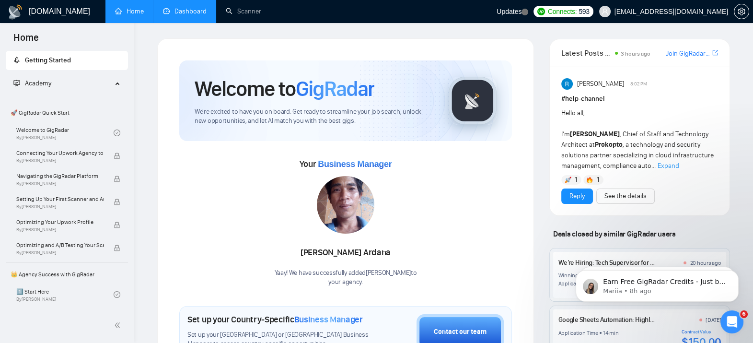
click at [191, 14] on link "Dashboard" at bounding box center [185, 11] width 44 height 8
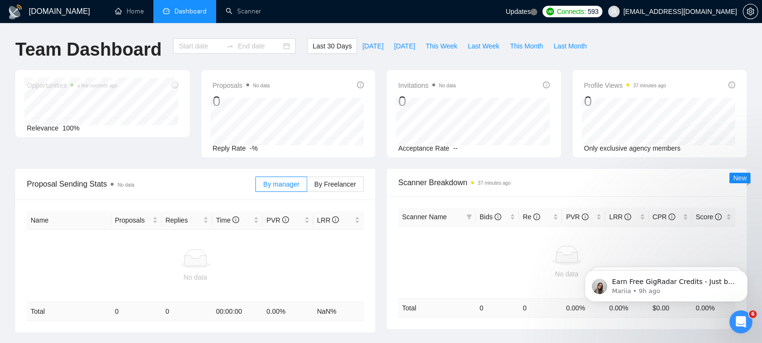
type input "2025-07-12"
type input "2025-08-11"
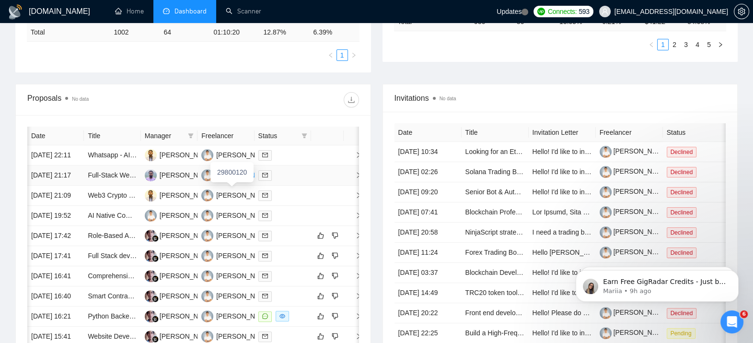
scroll to position [0, 4]
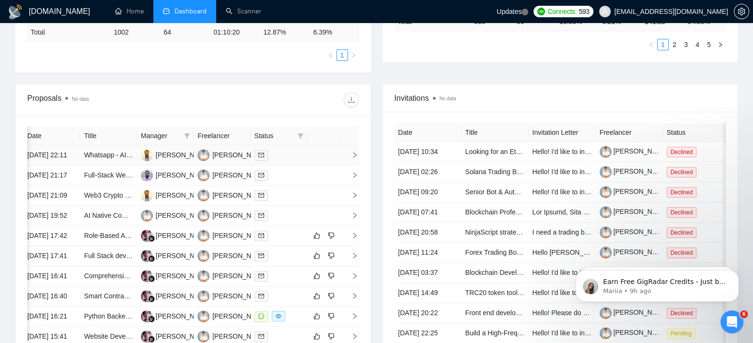
click at [351, 158] on icon "right" at bounding box center [354, 154] width 7 height 7
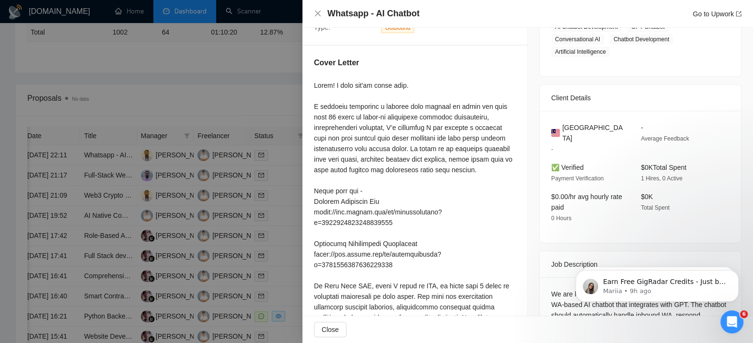
scroll to position [180, 0]
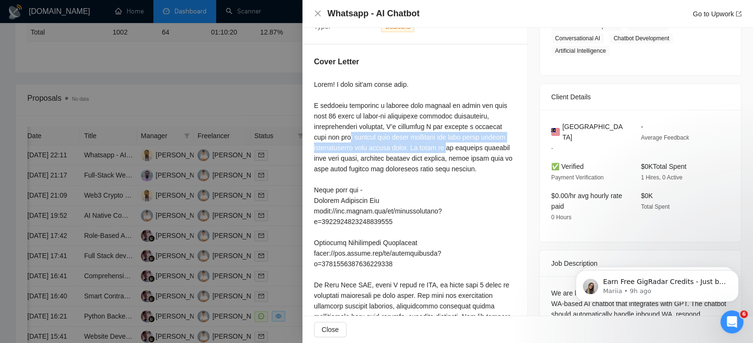
drag, startPoint x: 336, startPoint y: 129, endPoint x: 446, endPoint y: 139, distance: 110.6
click at [446, 139] on div at bounding box center [415, 258] width 202 height 359
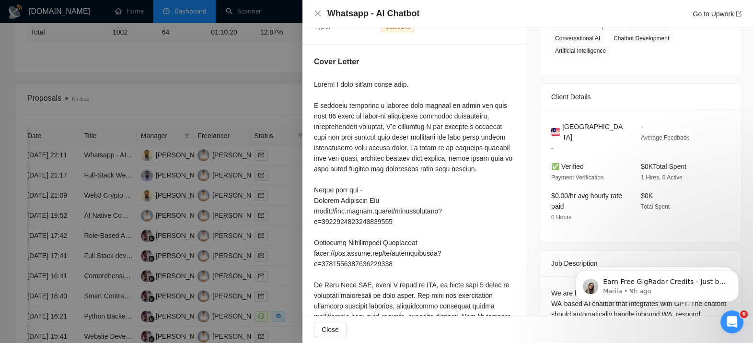
drag, startPoint x: 446, startPoint y: 139, endPoint x: 412, endPoint y: 164, distance: 42.4
click at [412, 164] on div at bounding box center [415, 258] width 202 height 359
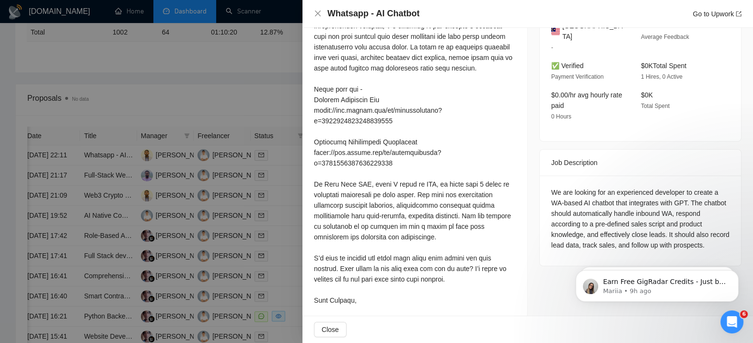
scroll to position [300, 0]
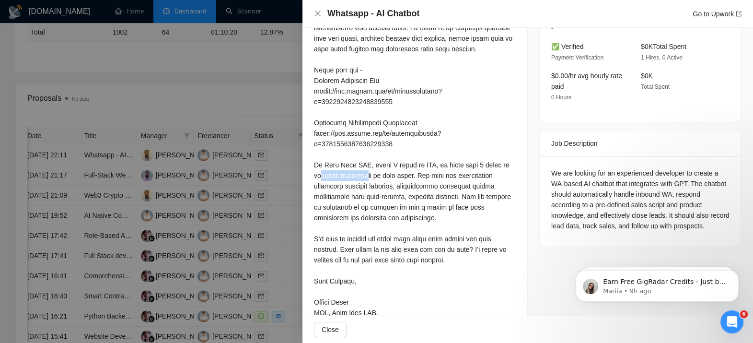
drag, startPoint x: 368, startPoint y: 153, endPoint x: 415, endPoint y: 159, distance: 47.8
click at [415, 159] on div at bounding box center [415, 138] width 202 height 359
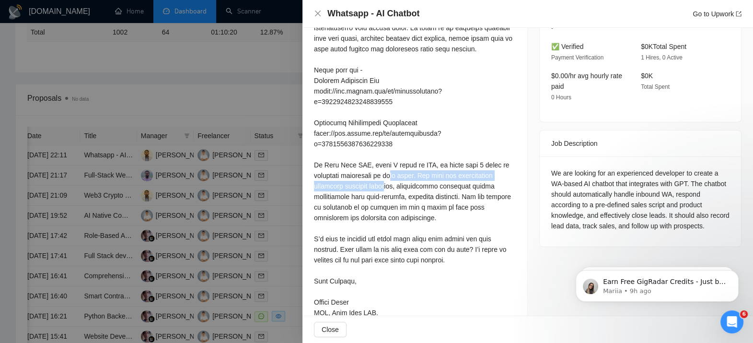
drag, startPoint x: 415, startPoint y: 159, endPoint x: 421, endPoint y: 168, distance: 10.6
click at [421, 168] on div at bounding box center [415, 138] width 202 height 359
drag, startPoint x: 421, startPoint y: 168, endPoint x: 403, endPoint y: 186, distance: 26.1
click at [403, 186] on div at bounding box center [415, 138] width 202 height 359
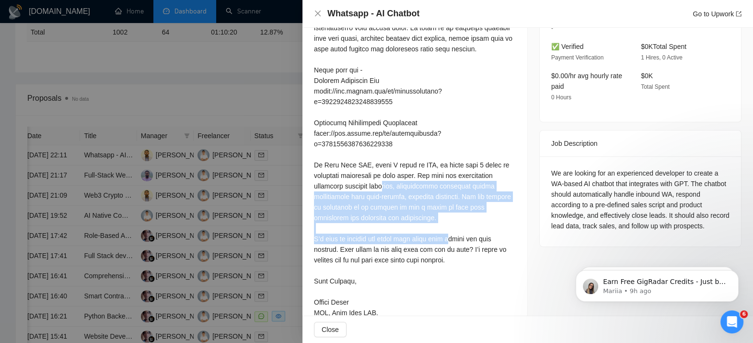
drag, startPoint x: 419, startPoint y: 163, endPoint x: 428, endPoint y: 206, distance: 43.4
click at [428, 206] on div at bounding box center [415, 138] width 202 height 359
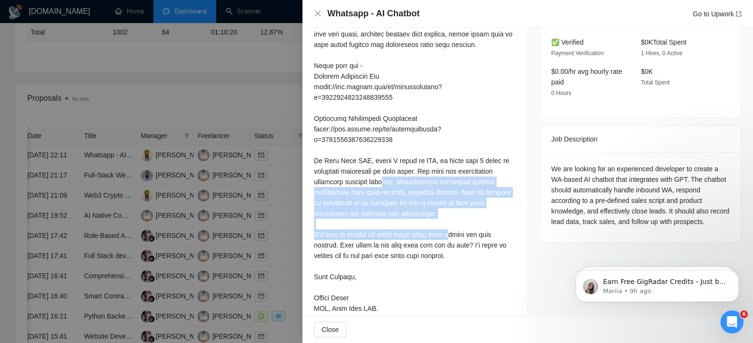
scroll to position [307, 0]
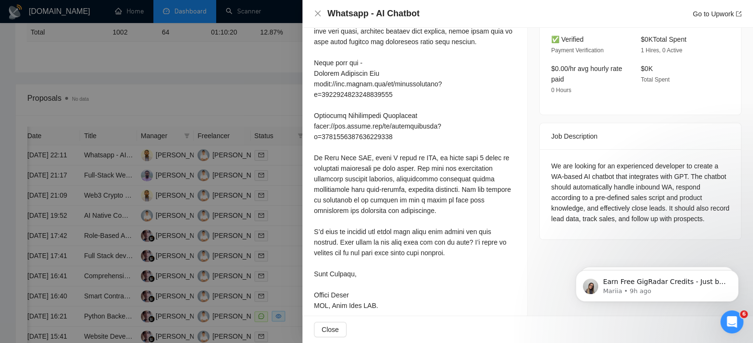
click at [392, 228] on div at bounding box center [415, 131] width 202 height 359
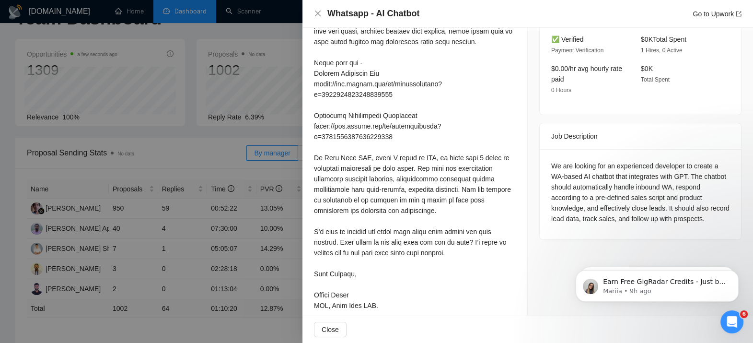
scroll to position [0, 0]
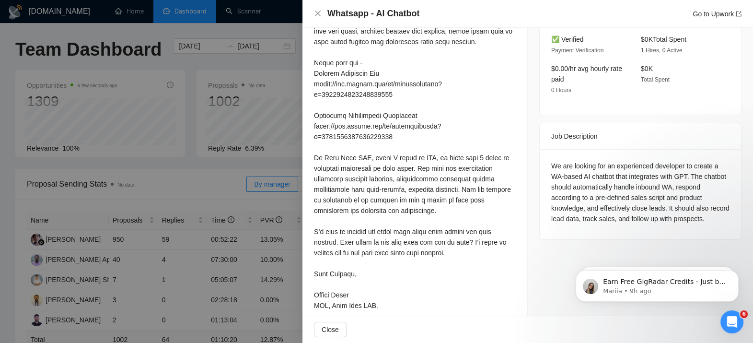
click at [215, 245] on div at bounding box center [376, 171] width 753 height 343
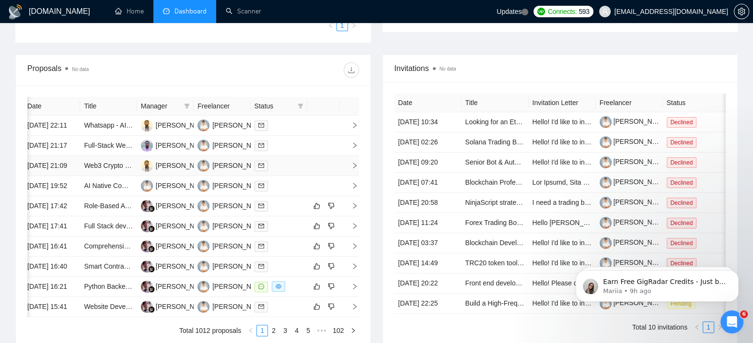
scroll to position [339, 0]
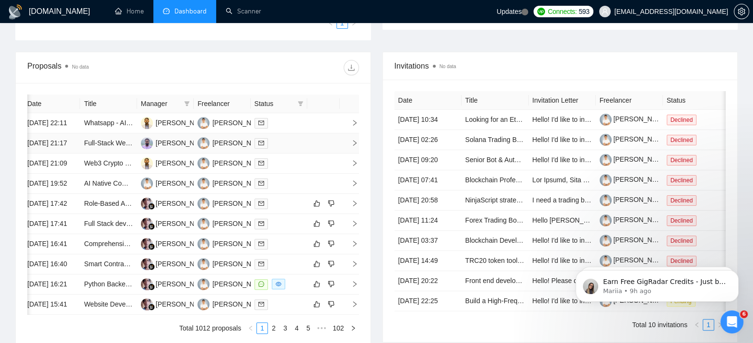
click at [356, 153] on td at bounding box center [349, 143] width 19 height 20
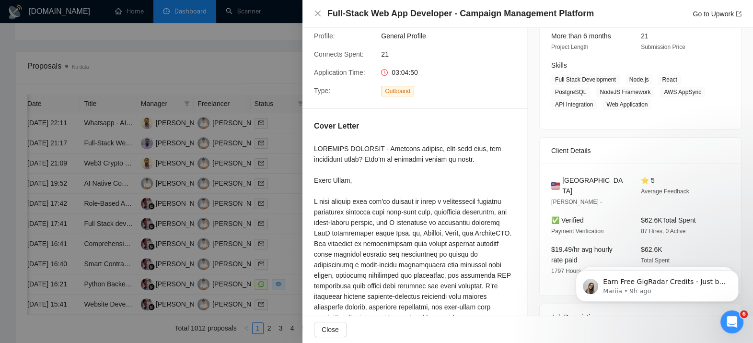
scroll to position [119, 0]
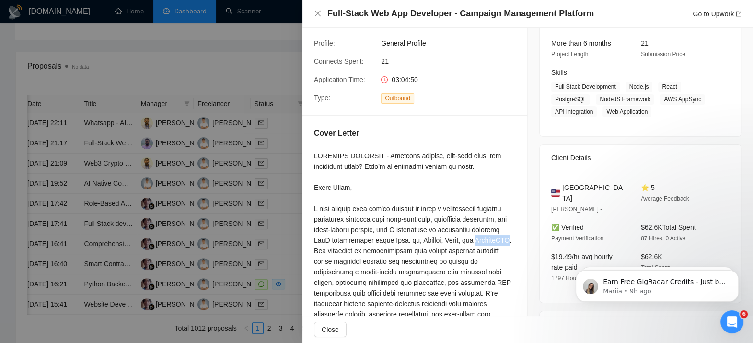
drag, startPoint x: 469, startPoint y: 221, endPoint x: 503, endPoint y: 221, distance: 34.0
drag, startPoint x: 503, startPoint y: 221, endPoint x: 407, endPoint y: 230, distance: 96.4
drag, startPoint x: 365, startPoint y: 230, endPoint x: 410, endPoint y: 229, distance: 45.1
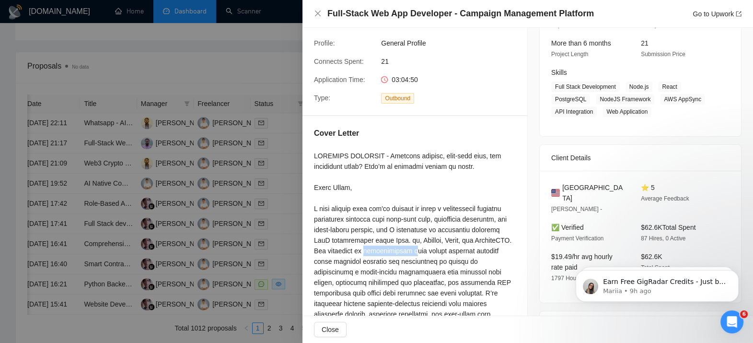
drag, startPoint x: 410, startPoint y: 229, endPoint x: 463, endPoint y: 229, distance: 53.2
drag, startPoint x: 463, startPoint y: 229, endPoint x: 426, endPoint y: 246, distance: 41.2
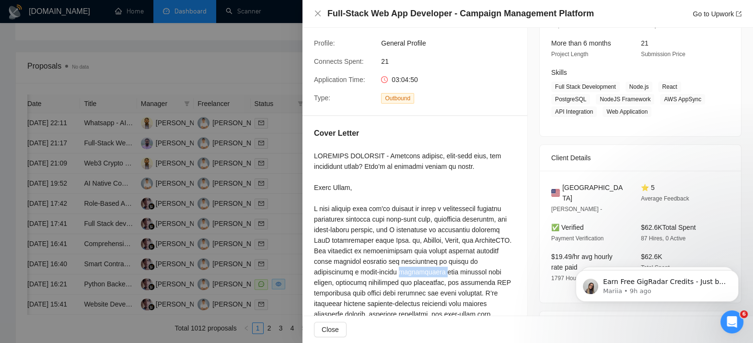
drag, startPoint x: 426, startPoint y: 246, endPoint x: 388, endPoint y: 249, distance: 37.5
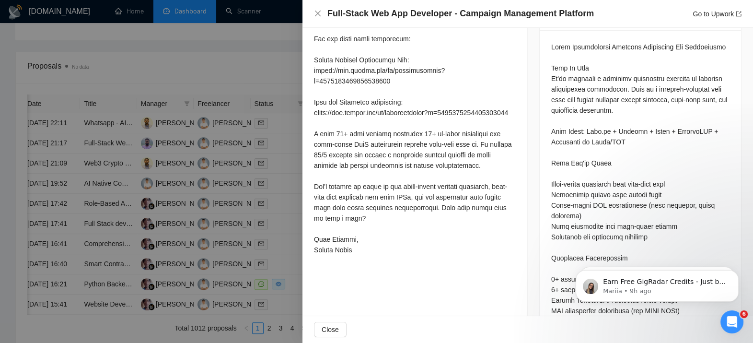
scroll to position [434, 0]
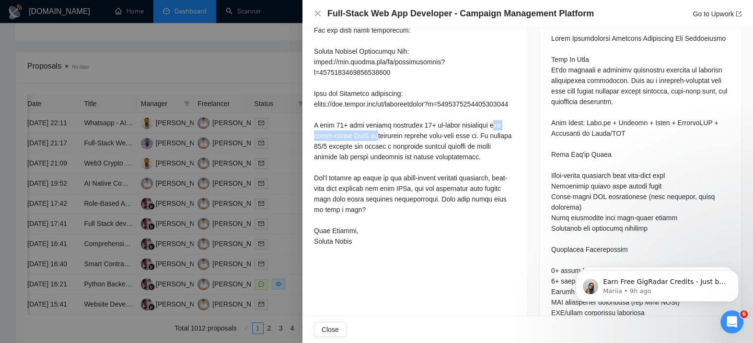
drag, startPoint x: 335, startPoint y: 113, endPoint x: 403, endPoint y: 115, distance: 68.1
click at [403, 115] on div at bounding box center [415, 40] width 202 height 411
drag, startPoint x: 403, startPoint y: 115, endPoint x: 381, endPoint y: 150, distance: 41.4
click at [381, 150] on div at bounding box center [415, 40] width 202 height 411
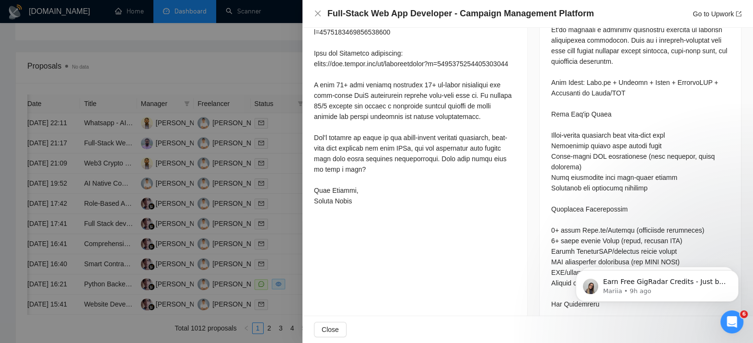
scroll to position [478, 0]
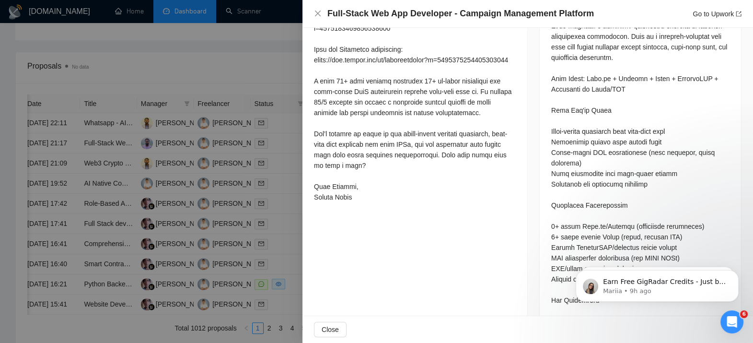
click at [276, 180] on div at bounding box center [376, 171] width 753 height 343
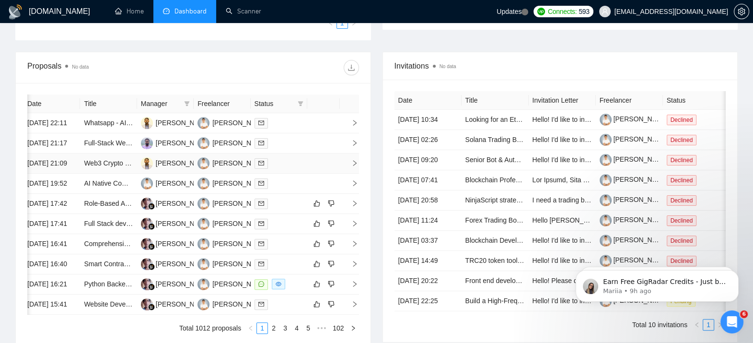
click at [359, 174] on td at bounding box center [349, 163] width 19 height 20
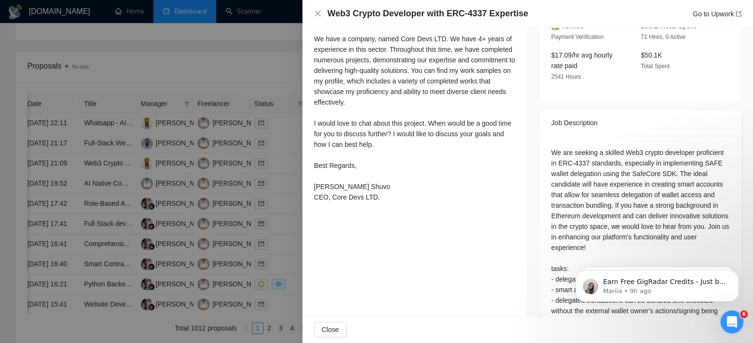
scroll to position [325, 0]
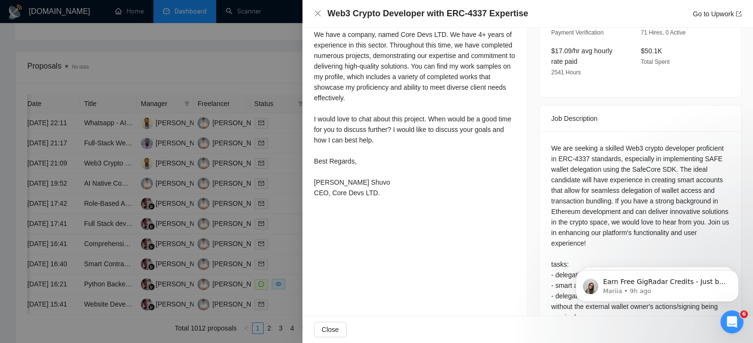
click at [252, 194] on div at bounding box center [376, 171] width 753 height 343
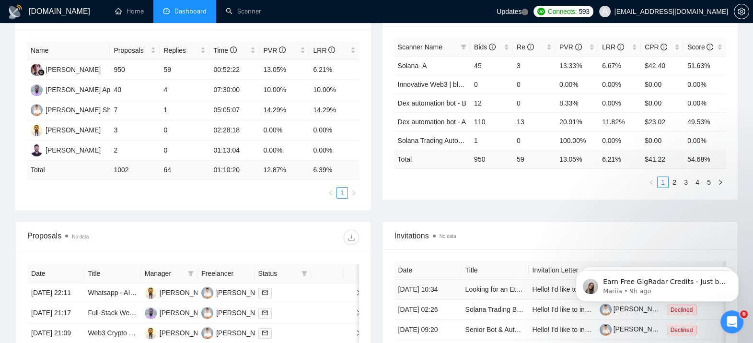
scroll to position [0, 0]
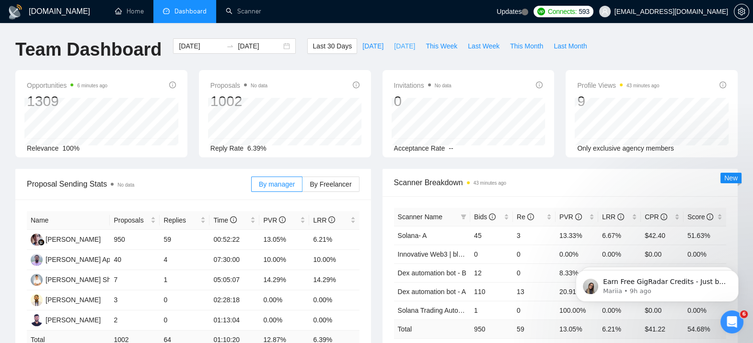
click at [394, 48] on span "Yesterday" at bounding box center [404, 46] width 21 height 11
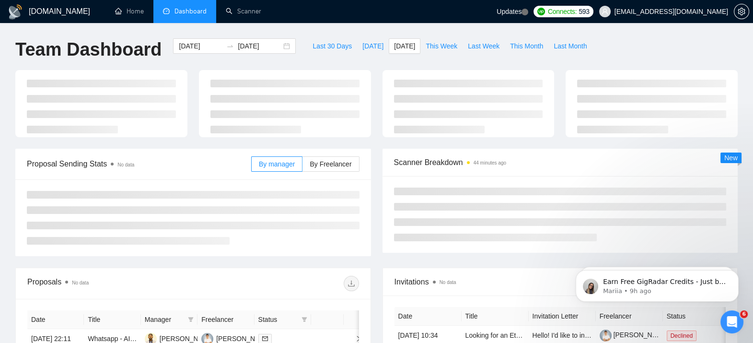
type input "2025-08-10"
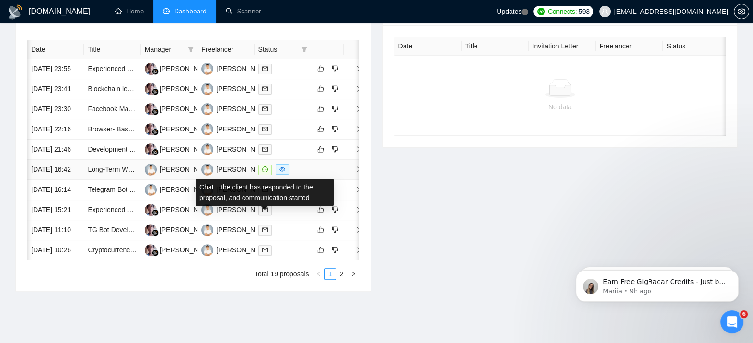
scroll to position [0, 4]
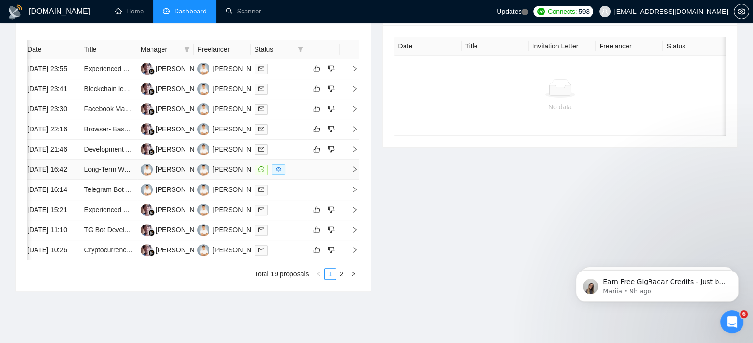
click at [356, 173] on icon "right" at bounding box center [354, 169] width 7 height 7
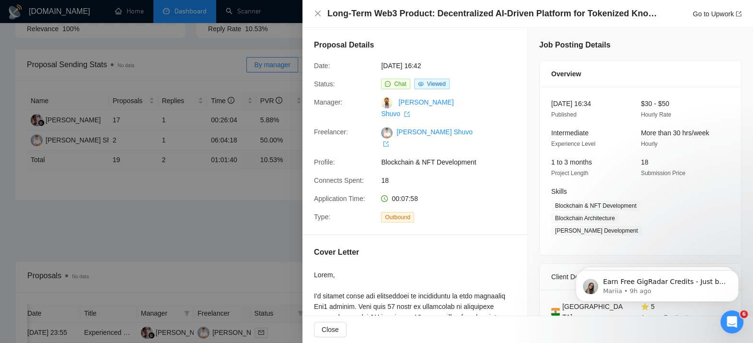
scroll to position [435, 0]
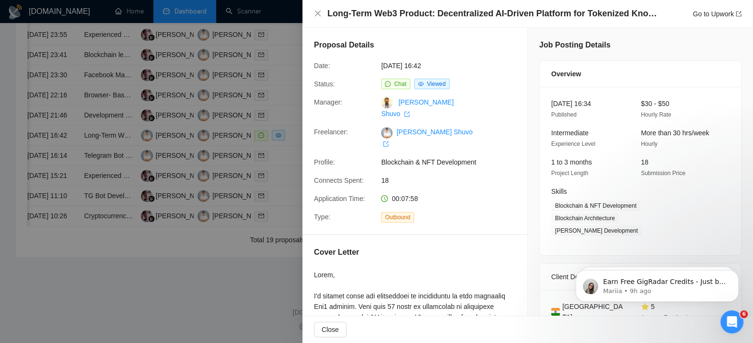
click at [251, 225] on div at bounding box center [376, 171] width 753 height 343
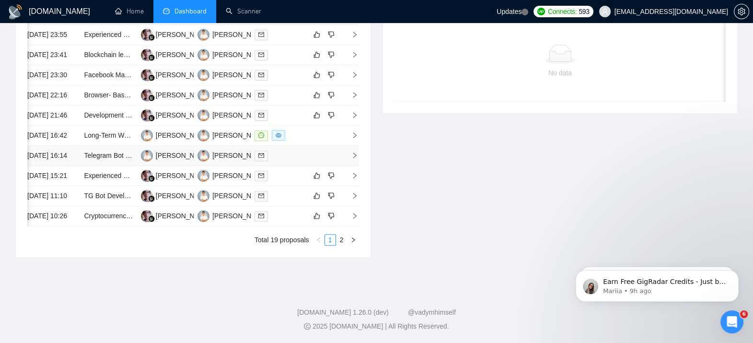
click at [353, 166] on td at bounding box center [349, 156] width 19 height 20
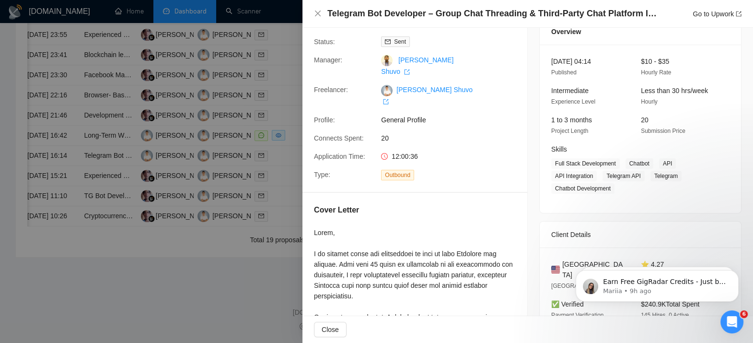
scroll to position [0, 0]
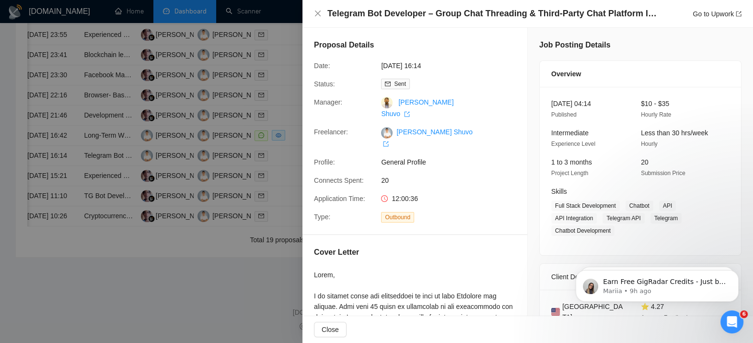
click at [236, 249] on div at bounding box center [376, 171] width 753 height 343
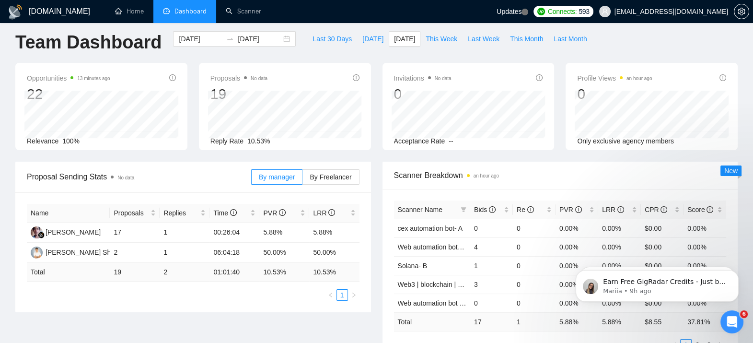
scroll to position [8, 0]
click at [431, 39] on span "This Week" at bounding box center [442, 38] width 32 height 11
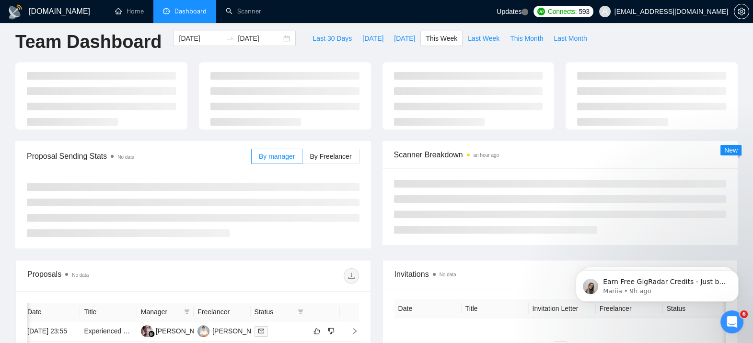
type input "2025-08-11"
type input "2025-08-17"
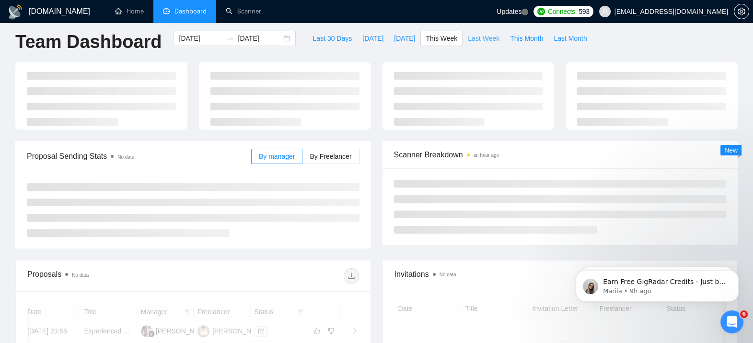
click at [470, 43] on span "Last Week" at bounding box center [484, 38] width 32 height 11
type input "2025-08-04"
type input "2025-08-10"
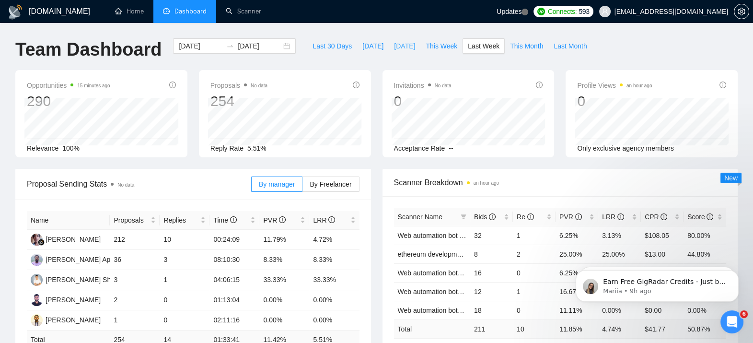
click at [394, 48] on span "Yesterday" at bounding box center [404, 46] width 21 height 11
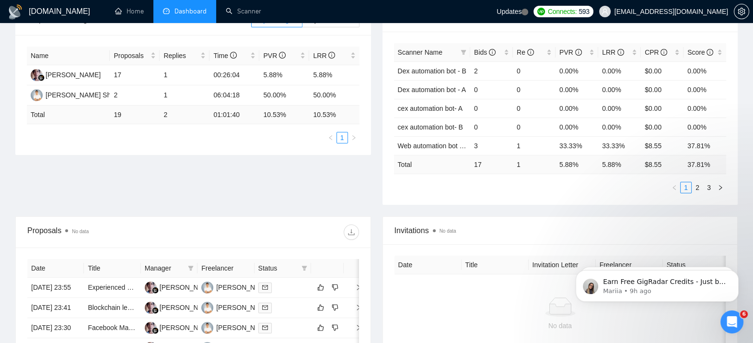
scroll to position [163, 0]
click at [697, 184] on link "2" at bounding box center [697, 188] width 11 height 11
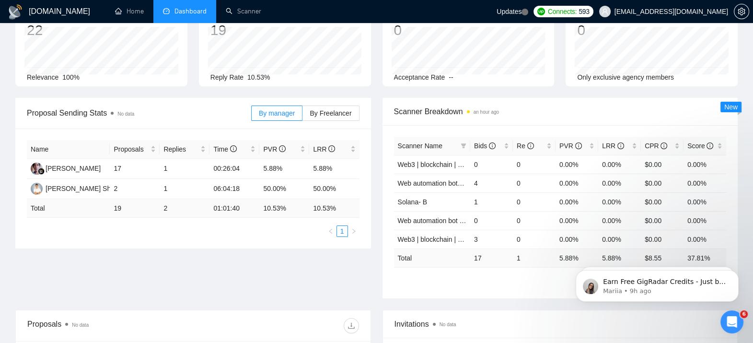
scroll to position [0, 0]
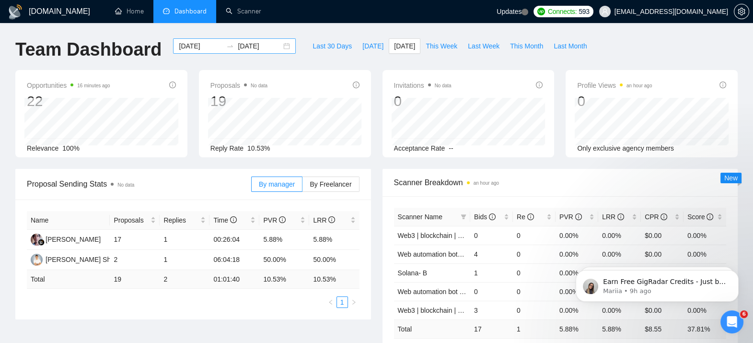
click at [278, 44] on div "2025-08-10 2025-08-10" at bounding box center [234, 45] width 123 height 15
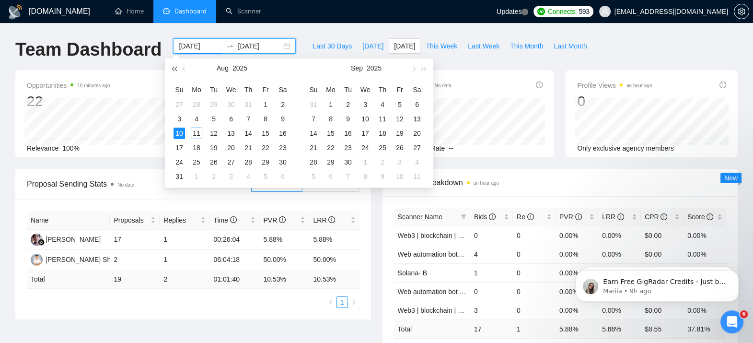
click at [174, 70] on span "button" at bounding box center [174, 68] width 5 height 5
click at [423, 70] on span "button" at bounding box center [424, 68] width 5 height 5
click at [184, 66] on button "button" at bounding box center [184, 67] width 11 height 19
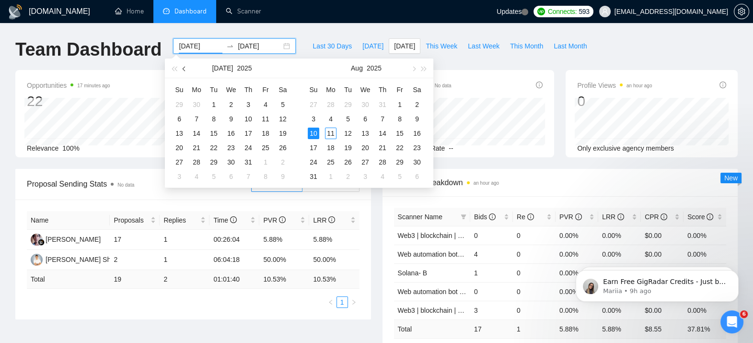
click at [184, 66] on button "button" at bounding box center [184, 67] width 11 height 19
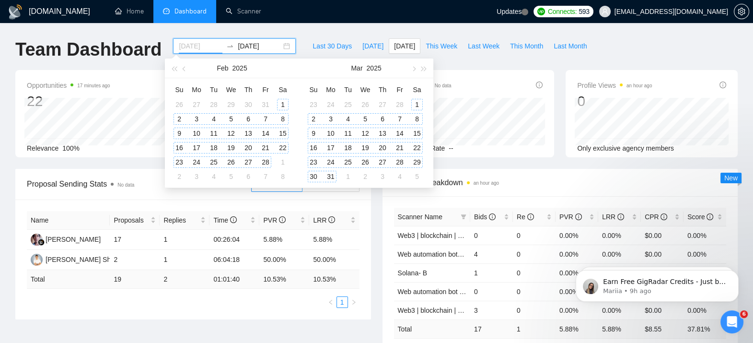
type input "2025-02-01"
click at [285, 101] on div "1" at bounding box center [283, 105] width 12 height 12
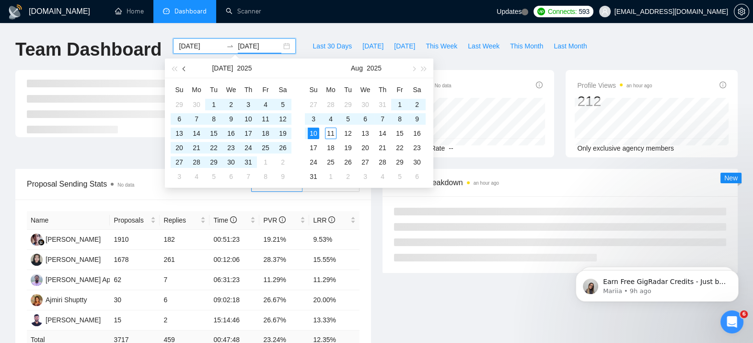
click at [183, 72] on button "button" at bounding box center [184, 67] width 11 height 19
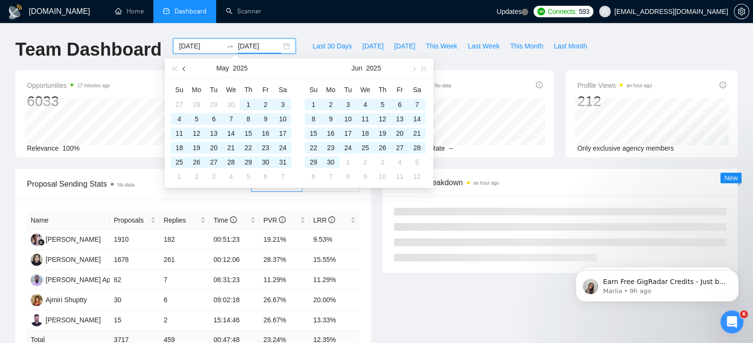
click at [183, 72] on button "button" at bounding box center [184, 67] width 11 height 19
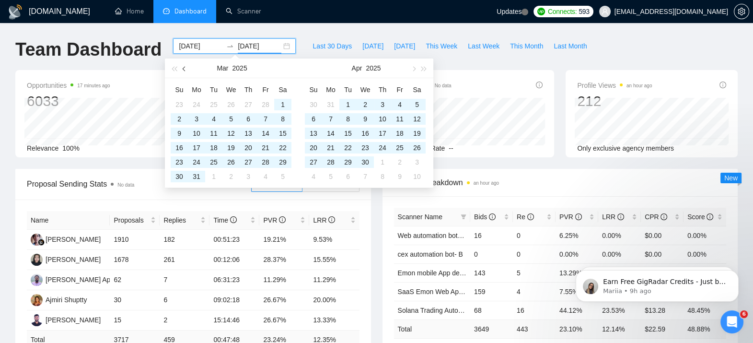
click at [183, 72] on button "button" at bounding box center [184, 67] width 11 height 19
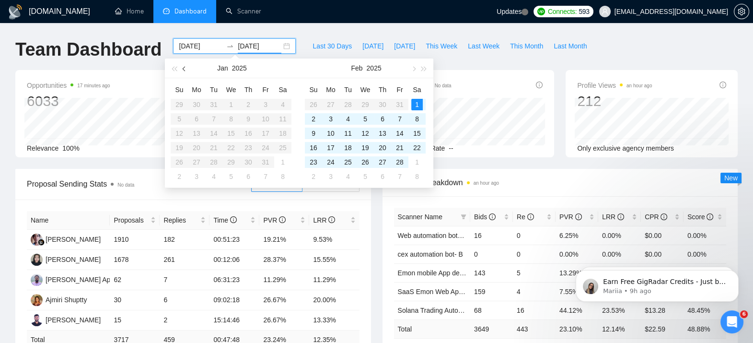
click at [183, 72] on button "button" at bounding box center [184, 67] width 11 height 19
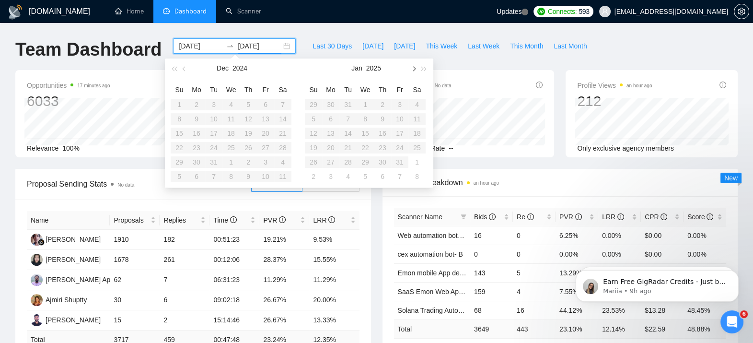
click at [412, 66] on button "button" at bounding box center [413, 67] width 11 height 19
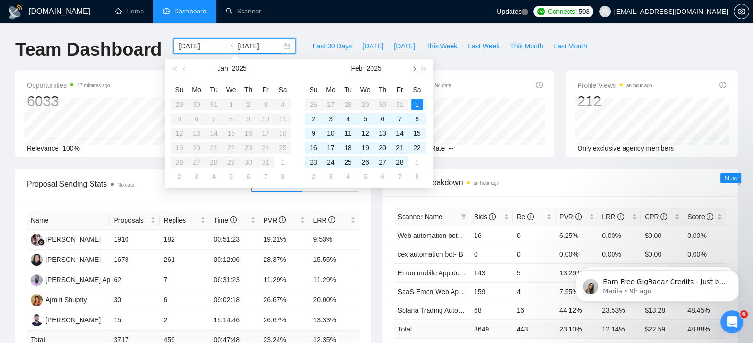
click at [412, 66] on button "button" at bounding box center [413, 67] width 11 height 19
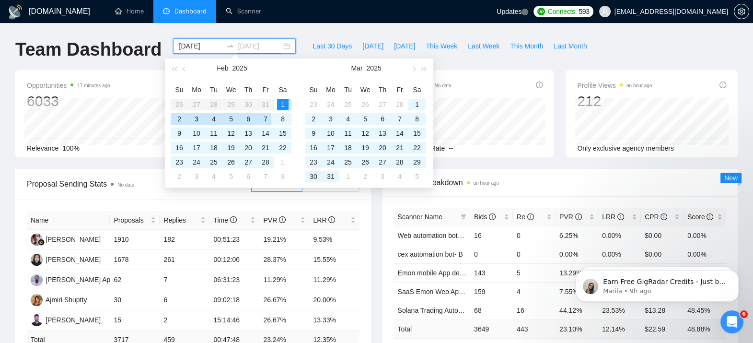
type input "2025-02-01"
click at [283, 104] on div "1" at bounding box center [283, 105] width 12 height 12
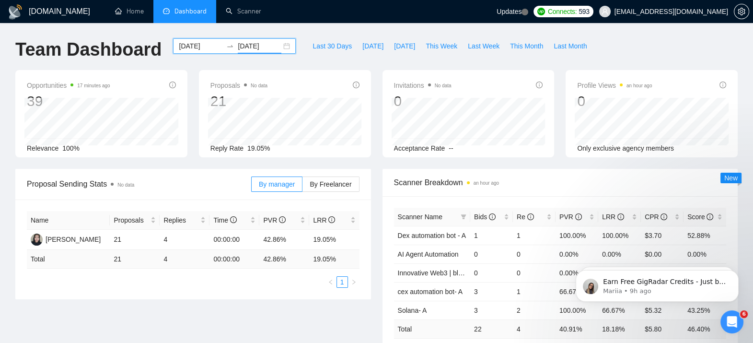
click at [282, 47] on div "2025-02-01 2025-02-01" at bounding box center [234, 45] width 123 height 15
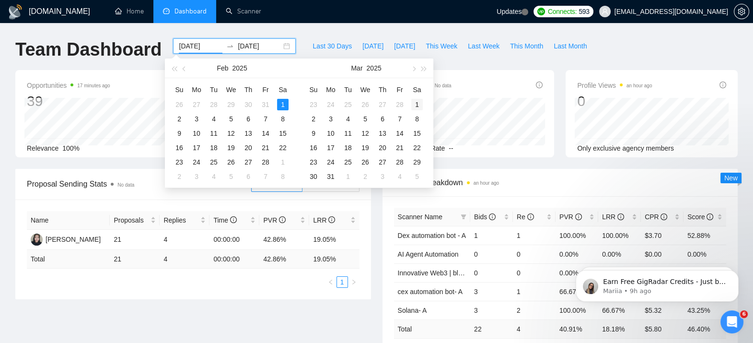
type input "2025-03-01"
click at [415, 105] on div "1" at bounding box center [417, 105] width 12 height 12
type input "2025-03-28"
type input "2025-03-19"
type input "2025-03-04"
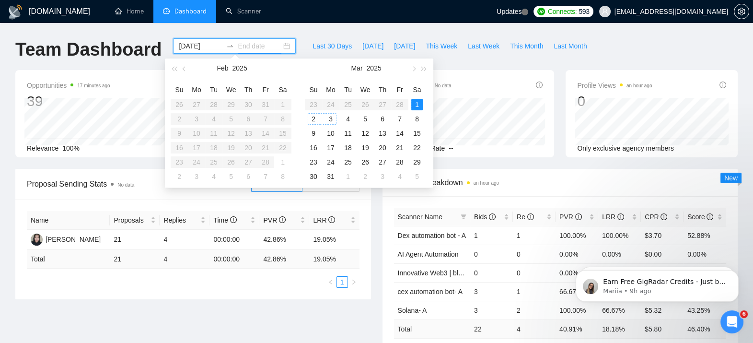
type input "2025-03-01"
click at [412, 106] on div "1" at bounding box center [417, 105] width 12 height 12
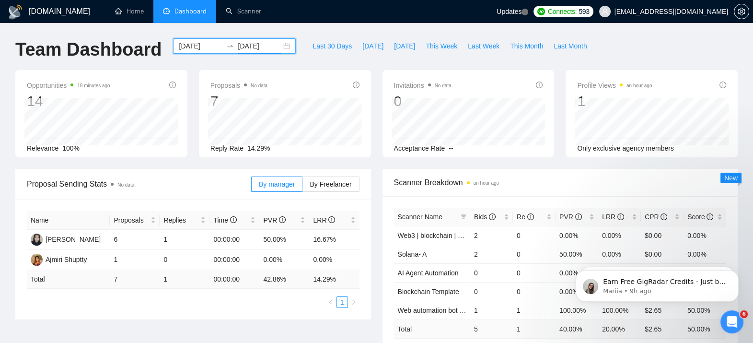
click at [278, 47] on div "2025-03-01 2025-03-01" at bounding box center [234, 45] width 123 height 15
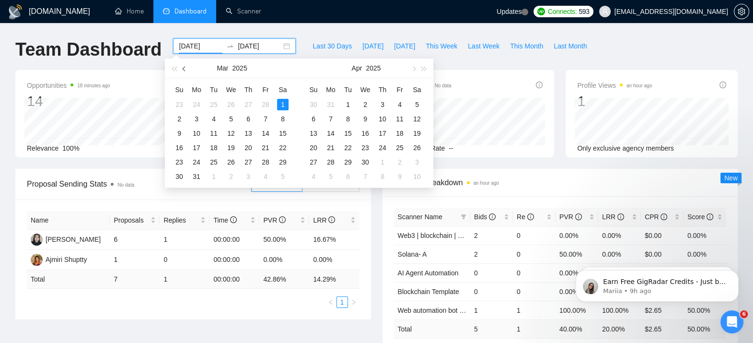
click at [186, 70] on span "button" at bounding box center [185, 68] width 5 height 5
type input "2025-02-01"
click at [279, 106] on div "1" at bounding box center [283, 105] width 12 height 12
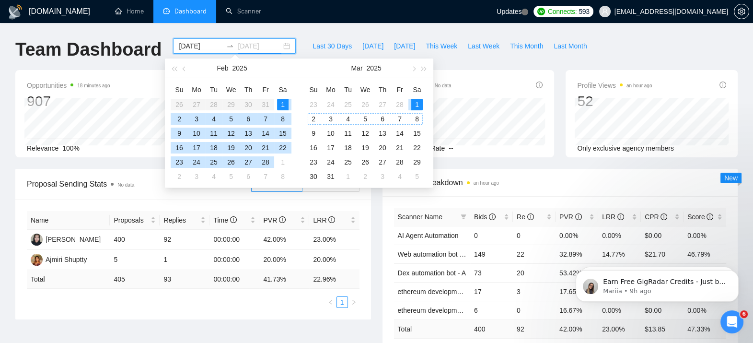
type input "2025-03-01"
click at [419, 104] on div "1" at bounding box center [417, 105] width 12 height 12
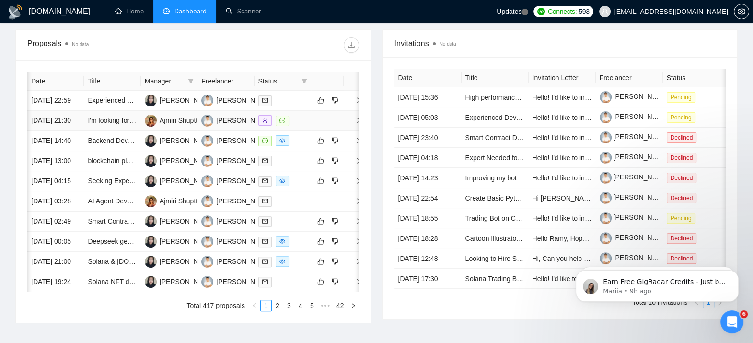
scroll to position [0, 4]
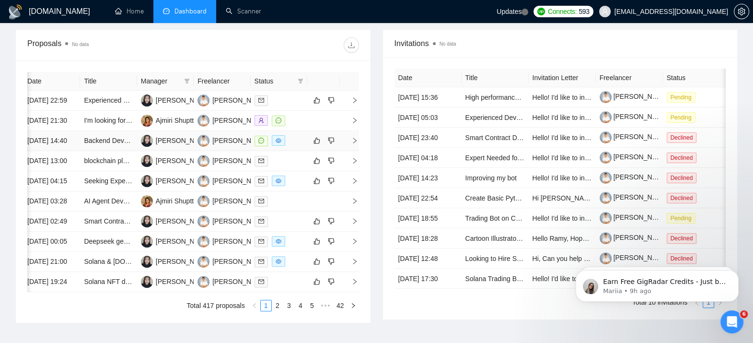
click at [352, 144] on icon "right" at bounding box center [354, 140] width 7 height 7
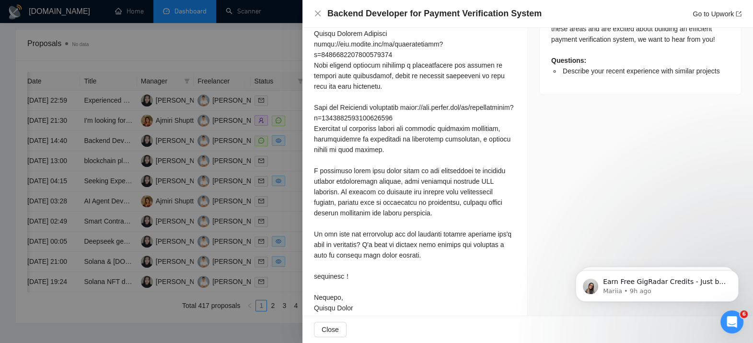
scroll to position [476, 0]
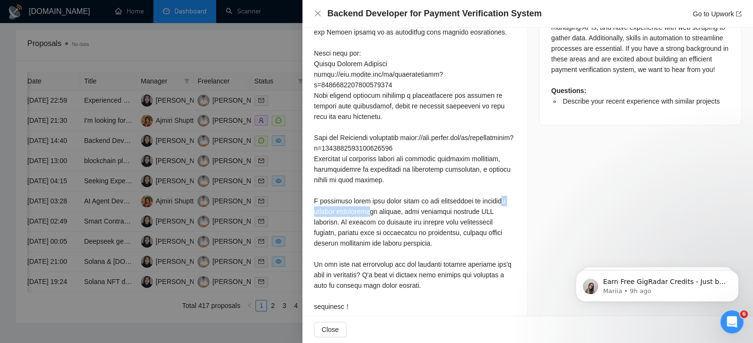
drag, startPoint x: 363, startPoint y: 218, endPoint x: 417, endPoint y: 221, distance: 54.2
click at [417, 221] on div at bounding box center [415, 142] width 202 height 401
drag, startPoint x: 417, startPoint y: 221, endPoint x: 375, endPoint y: 231, distance: 43.3
click at [375, 231] on div at bounding box center [415, 142] width 202 height 401
click at [230, 174] on div at bounding box center [376, 171] width 753 height 343
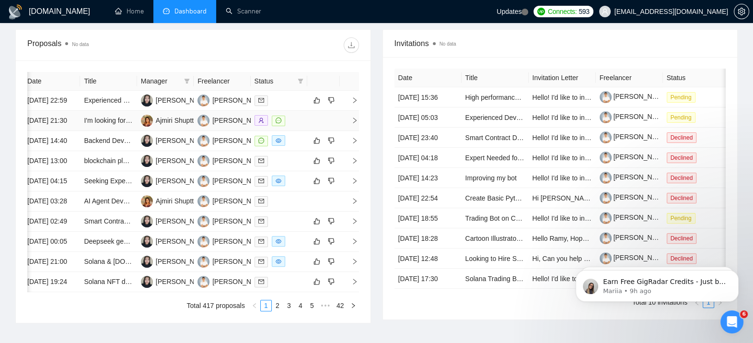
scroll to position [0, 0]
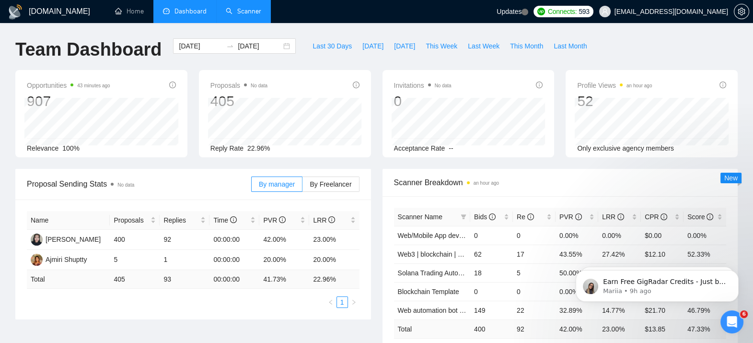
click at [261, 11] on link "Scanner" at bounding box center [243, 11] width 35 height 8
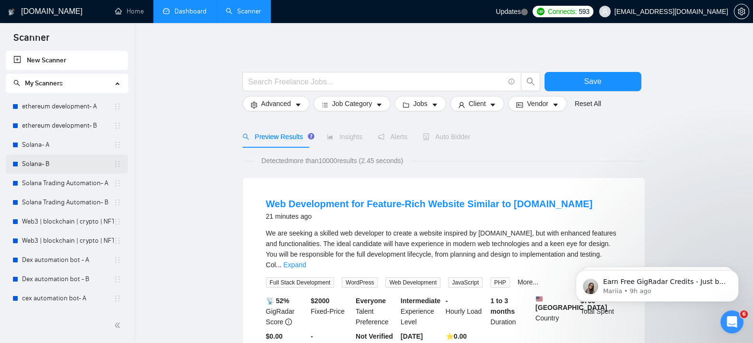
click at [32, 156] on link "Solana- B" at bounding box center [68, 163] width 92 height 19
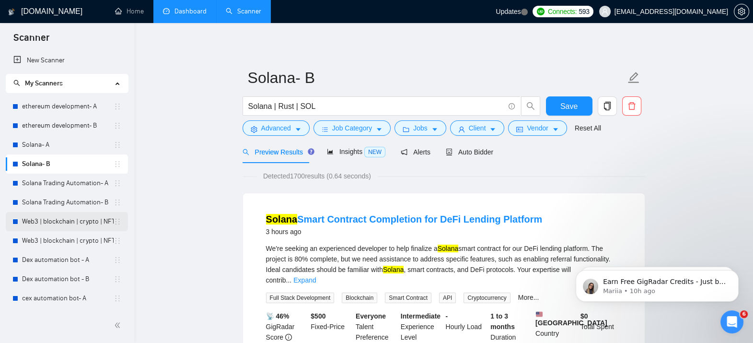
click at [60, 220] on link "Web3 | blockchain | crypto | NFT | erc20 | [PERSON_NAME] on title- A" at bounding box center [68, 221] width 92 height 19
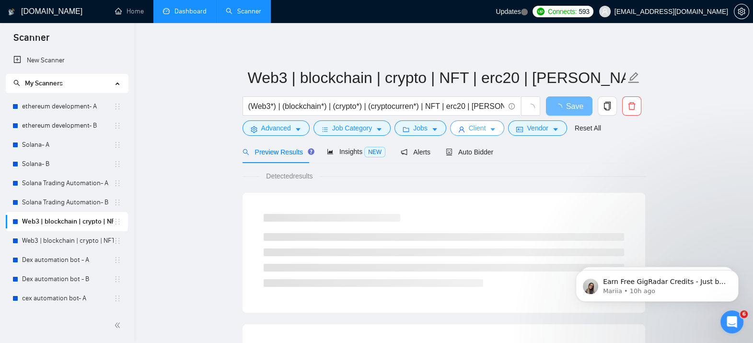
click at [484, 127] on button "Client" at bounding box center [477, 127] width 55 height 15
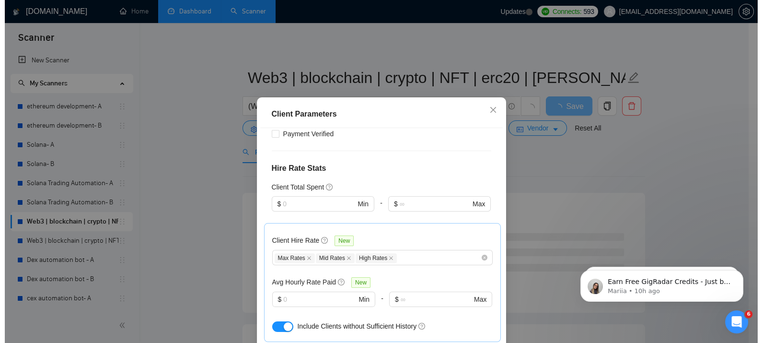
scroll to position [239, 0]
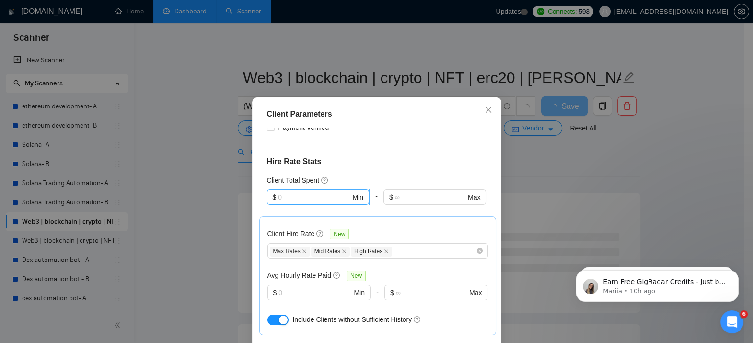
click at [307, 192] on input "text" at bounding box center [314, 197] width 72 height 11
type input "2000"
click at [221, 188] on div "Client Parameters Client Location Include Client Countries Select Exclude Clien…" at bounding box center [376, 171] width 753 height 343
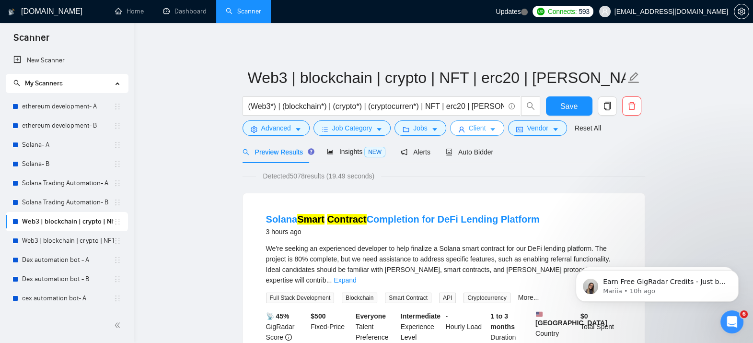
click at [472, 122] on button "Client" at bounding box center [477, 127] width 55 height 15
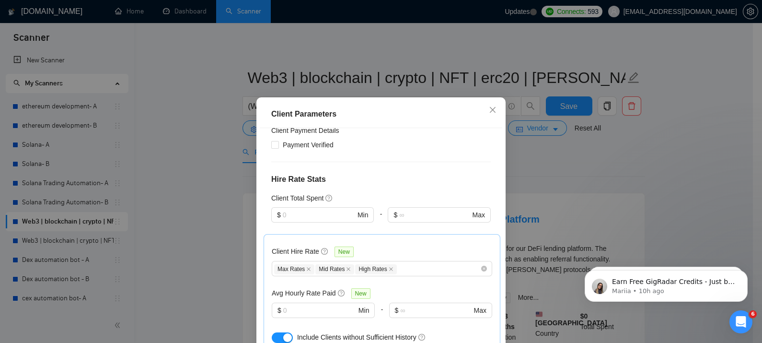
scroll to position [218, 0]
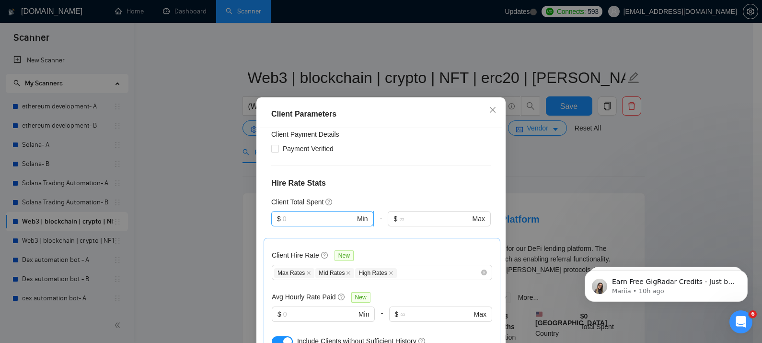
click at [296, 213] on input "text" at bounding box center [319, 218] width 72 height 11
type input "2000"
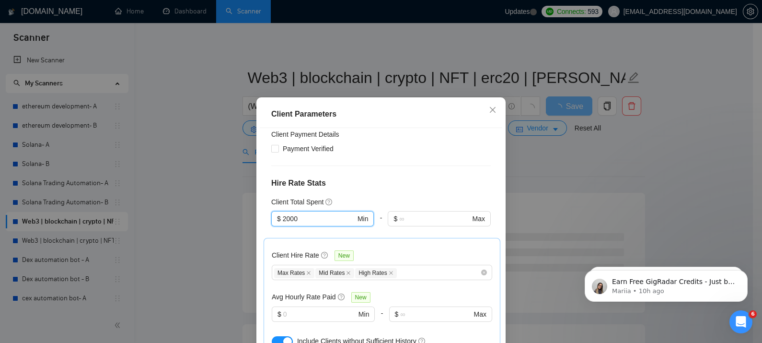
scroll to position [370, 0]
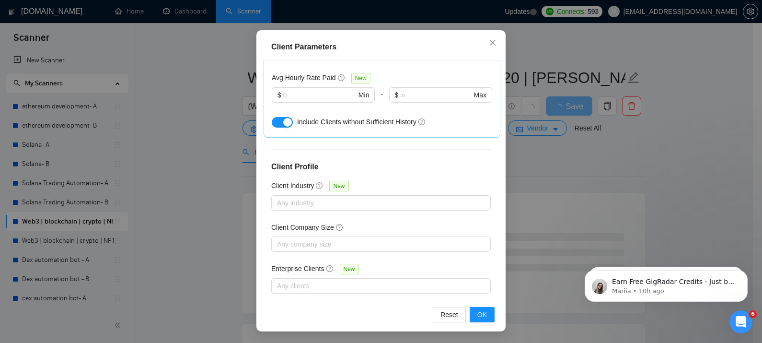
click at [669, 162] on div "Client Parameters Client Location Include Client Countries Select Exclude Clien…" at bounding box center [381, 171] width 762 height 343
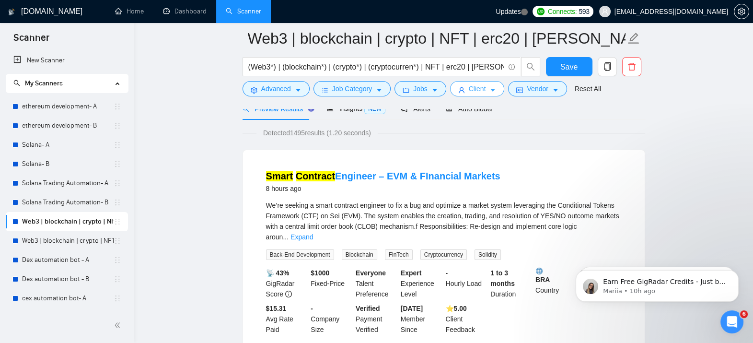
scroll to position [64, 0]
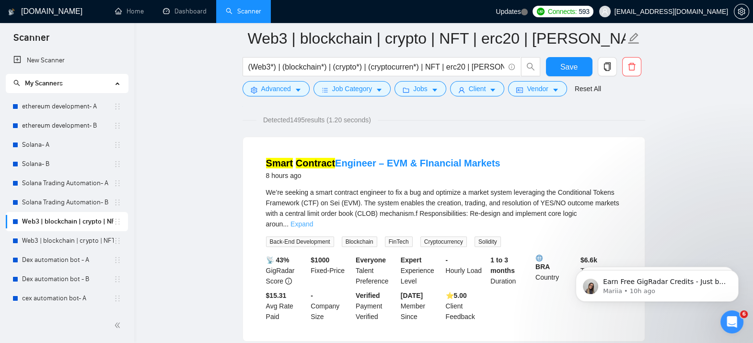
click at [313, 220] on link "Expand" at bounding box center [301, 224] width 23 height 8
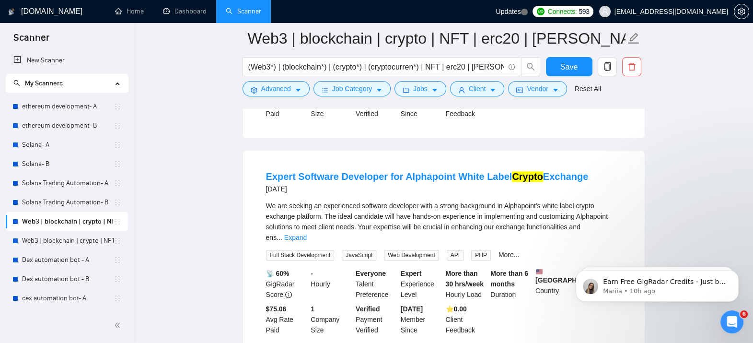
scroll to position [1602, 0]
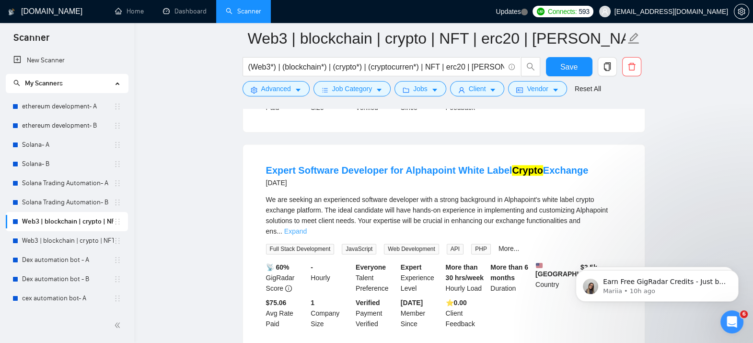
click at [307, 227] on link "Expand" at bounding box center [295, 231] width 23 height 8
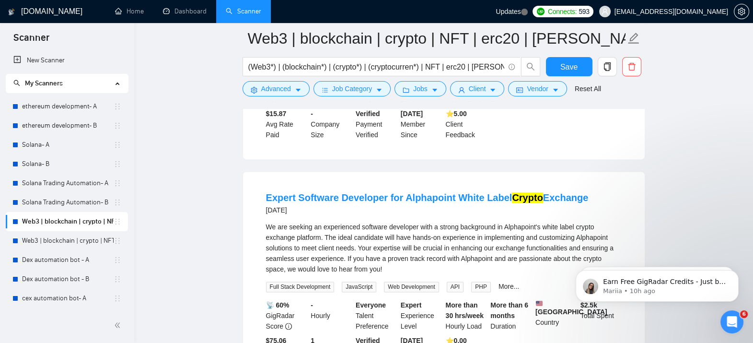
scroll to position [1569, 0]
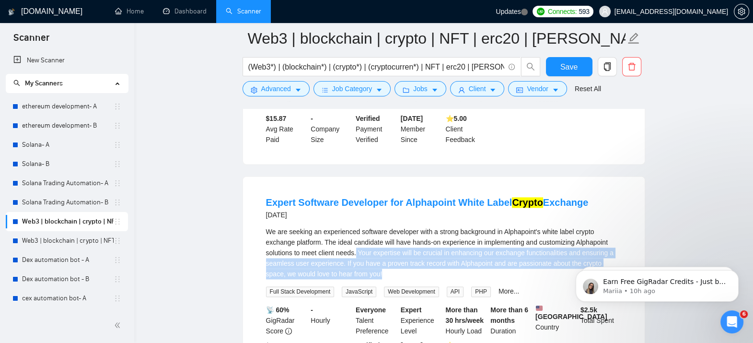
drag, startPoint x: 357, startPoint y: 213, endPoint x: 396, endPoint y: 238, distance: 47.0
click at [396, 238] on div "We are seeking an experienced software developer with a strong background in Al…" at bounding box center [444, 252] width 356 height 53
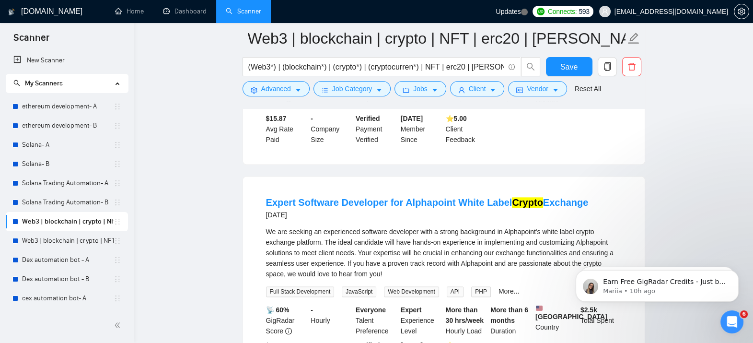
click at [395, 197] on link "Expert Software Developer for Alphapoint White Label Crypto Exchange" at bounding box center [427, 202] width 323 height 11
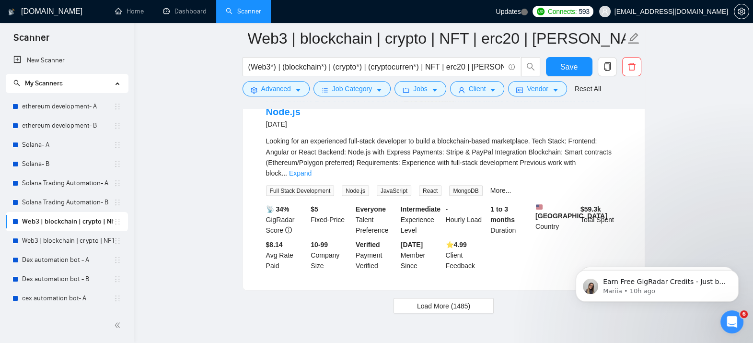
scroll to position [2109, 0]
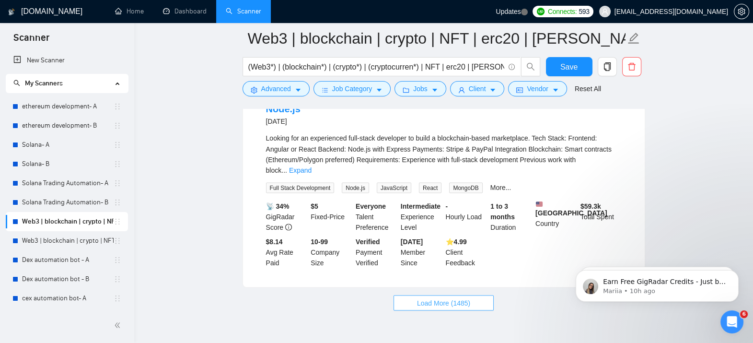
click at [458, 297] on span "Load More (1485)" at bounding box center [443, 302] width 53 height 11
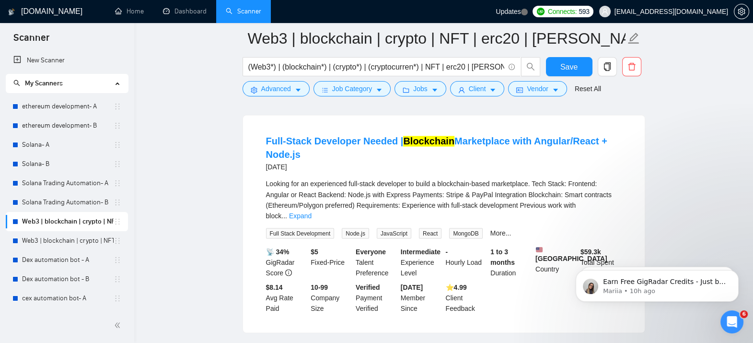
scroll to position [2053, 0]
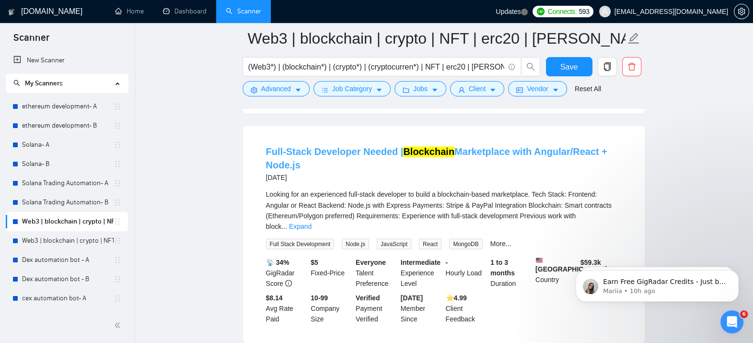
click at [481, 146] on link "Full-Stack Developer Needed | Blockchain Marketplace with Angular/React + Node.…" at bounding box center [436, 158] width 341 height 24
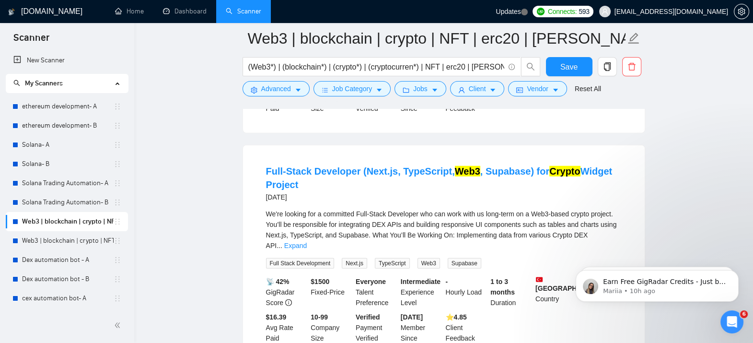
scroll to position [3131, 0]
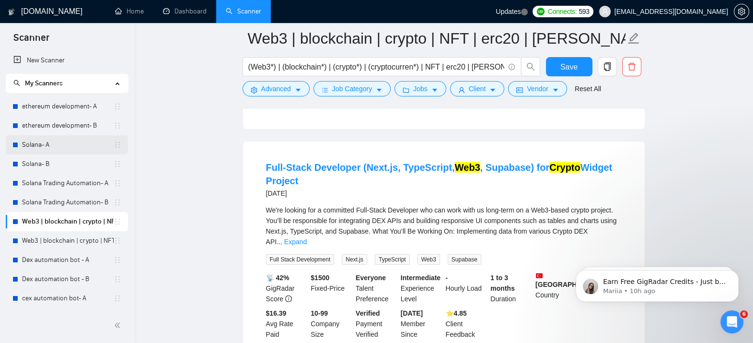
click at [77, 149] on link "Solana- A" at bounding box center [68, 144] width 92 height 19
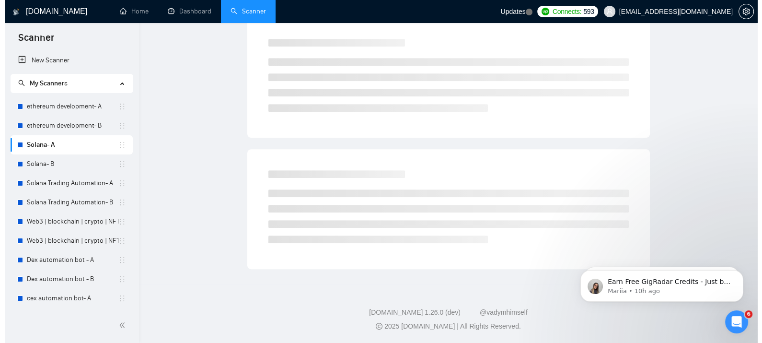
scroll to position [7, 0]
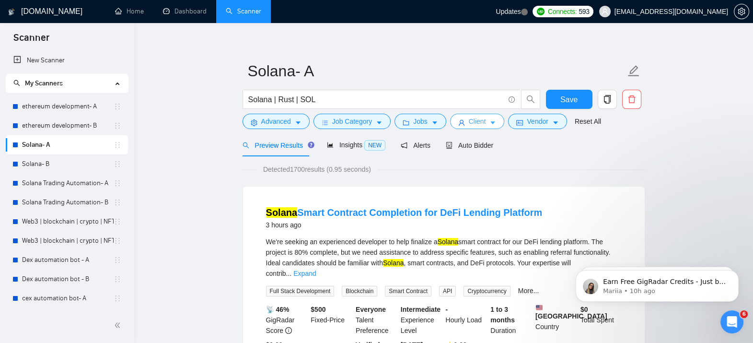
click at [480, 124] on span "Client" at bounding box center [477, 121] width 17 height 11
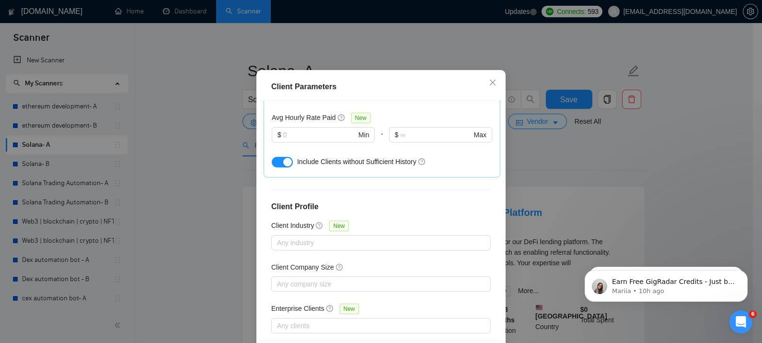
click at [394, 228] on div "Client Location Include Client Countries Select Exclude Client Countries [GEOGR…" at bounding box center [381, 221] width 243 height 240
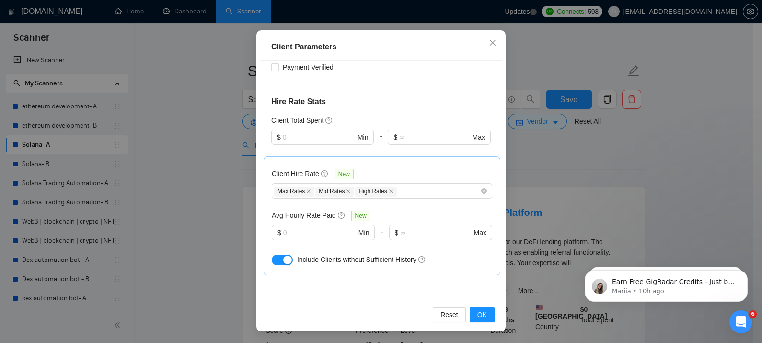
scroll to position [222, 0]
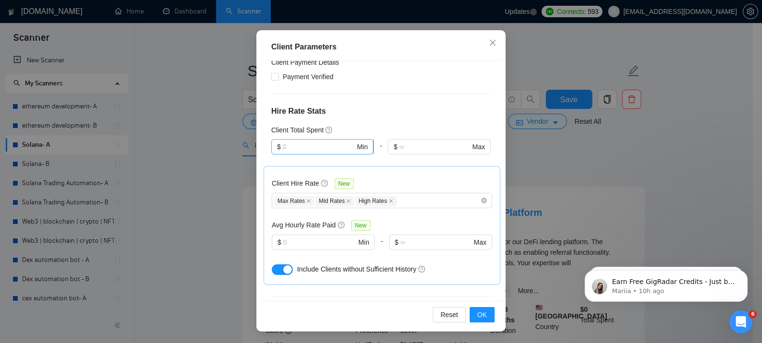
click at [304, 141] on input "text" at bounding box center [319, 146] width 72 height 11
type input "2000"
click at [483, 319] on button "OK" at bounding box center [482, 314] width 25 height 15
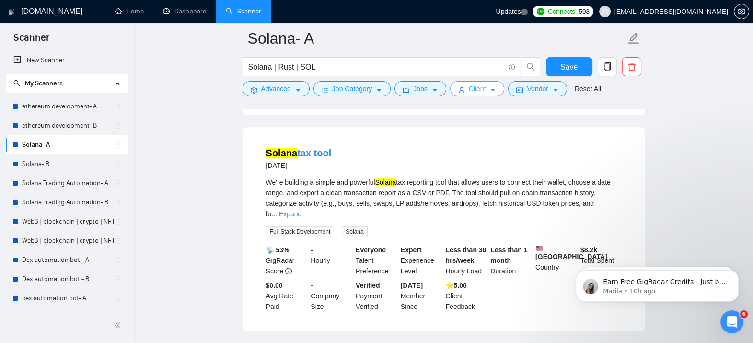
scroll to position [1126, 0]
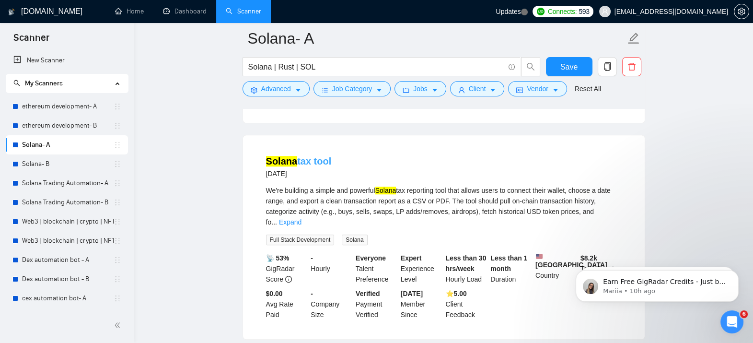
click at [293, 156] on mark "Solana" at bounding box center [282, 161] width 32 height 11
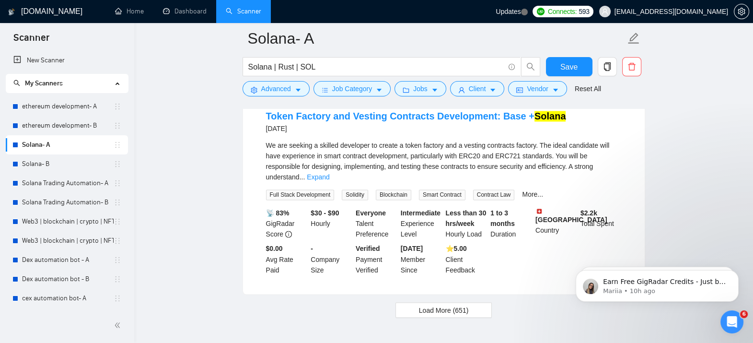
scroll to position [2000, 0]
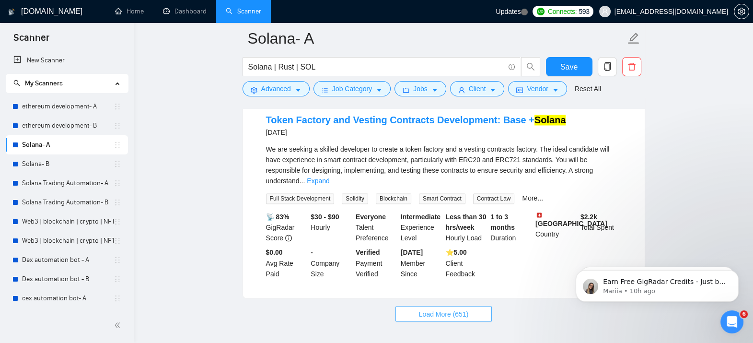
click at [429, 308] on span "Load More (651)" at bounding box center [444, 313] width 50 height 11
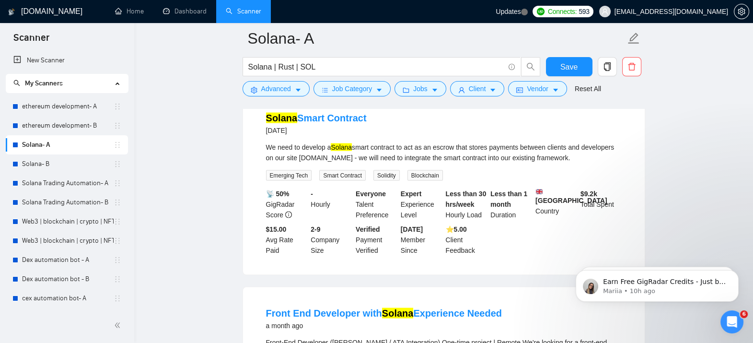
scroll to position [2375, 0]
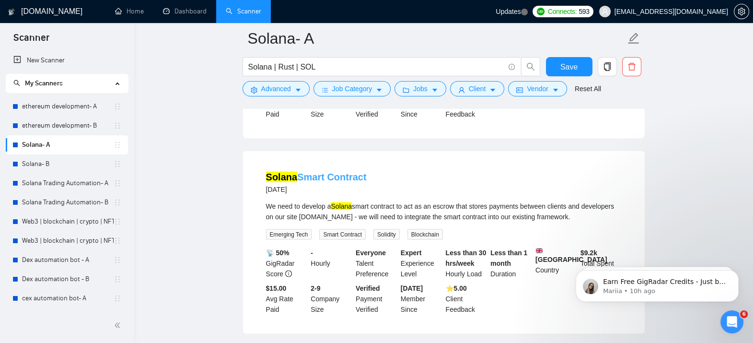
click at [319, 172] on link "Solana Smart Contract" at bounding box center [316, 177] width 101 height 11
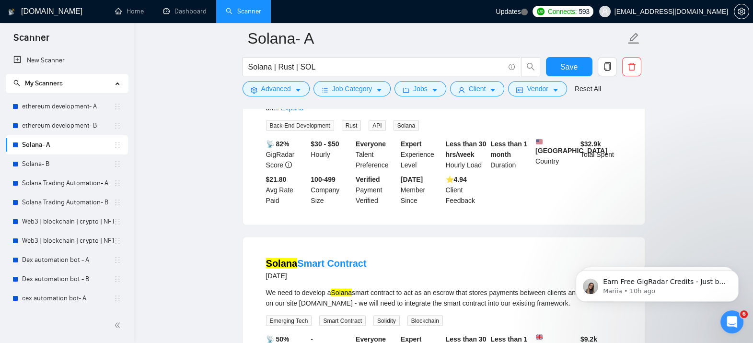
scroll to position [2279, 0]
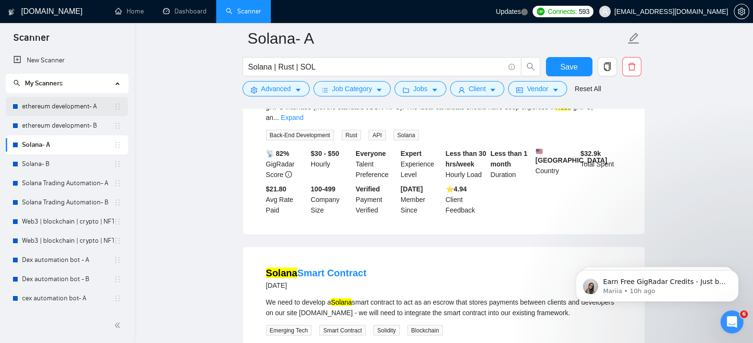
click at [75, 106] on link "ethereum development- A" at bounding box center [68, 106] width 92 height 19
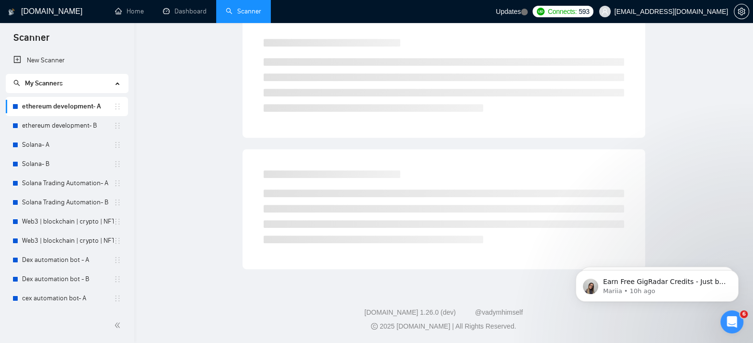
scroll to position [7, 0]
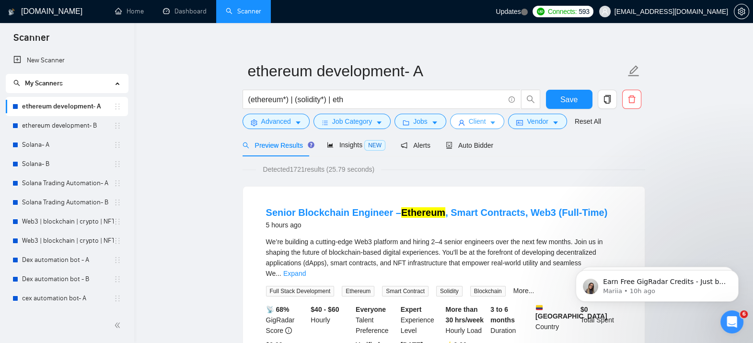
click at [494, 117] on button "Client" at bounding box center [477, 121] width 55 height 15
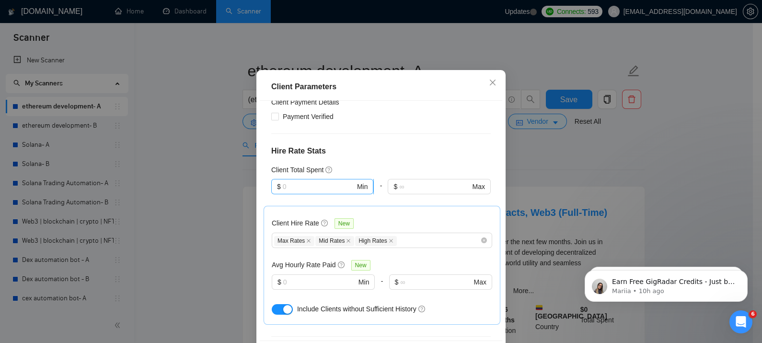
click at [316, 194] on span "$ Min" at bounding box center [322, 186] width 102 height 15
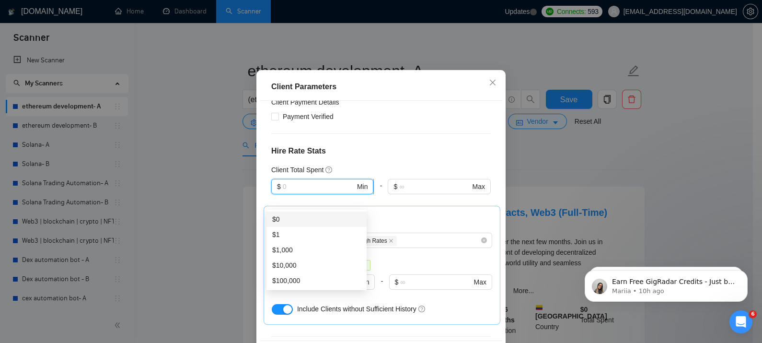
click at [307, 192] on input "text" at bounding box center [319, 186] width 72 height 11
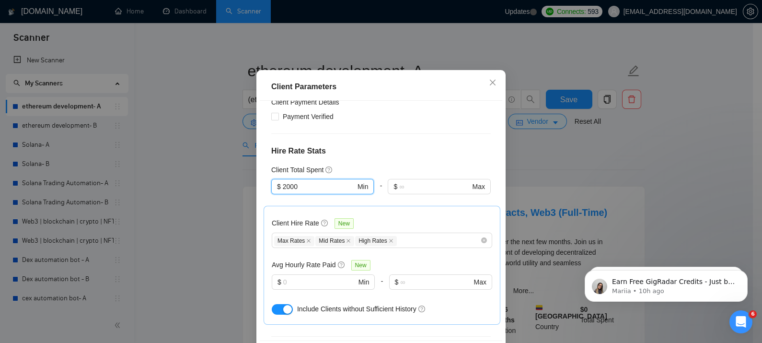
type input "2000"
click at [244, 252] on div "Client Parameters Client Location Include Client Countries Select Exclude Clien…" at bounding box center [381, 171] width 762 height 343
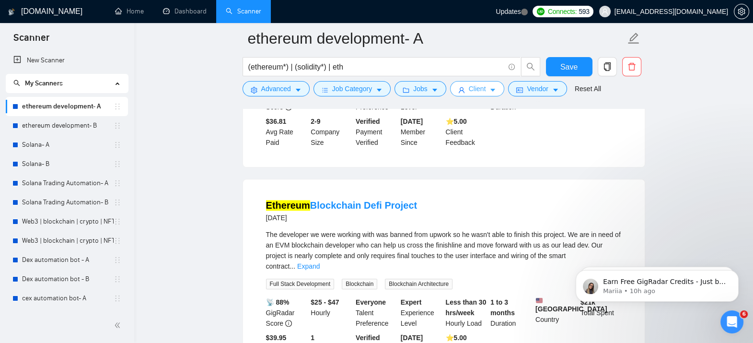
scroll to position [1353, 0]
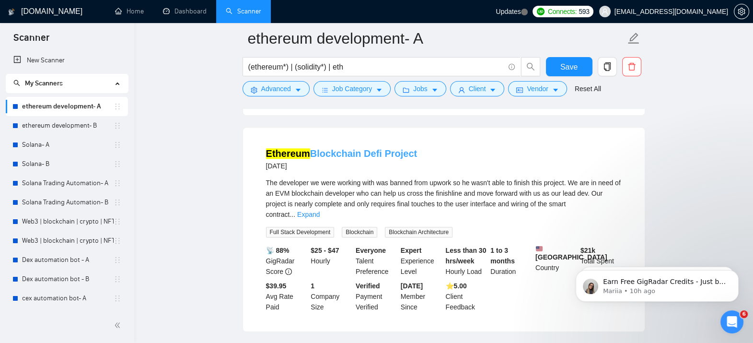
click at [352, 156] on link "Ethereum Blockchain Defi Project" at bounding box center [341, 153] width 151 height 11
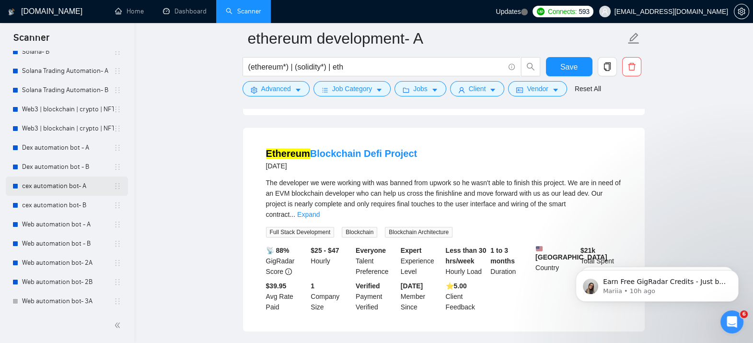
scroll to position [116, 0]
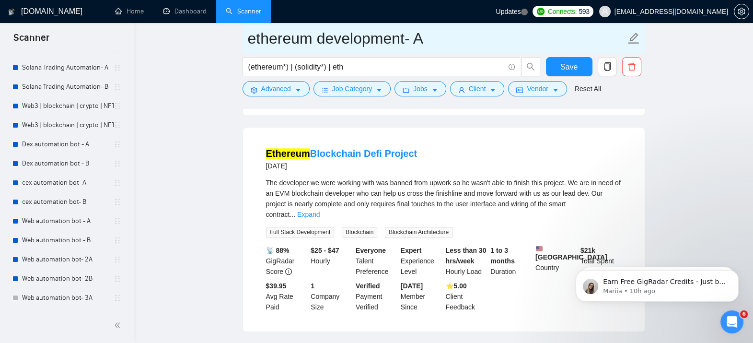
drag, startPoint x: 70, startPoint y: 225, endPoint x: 441, endPoint y: 41, distance: 413.8
click at [70, 225] on link "Web automation bot - A" at bounding box center [68, 220] width 92 height 19
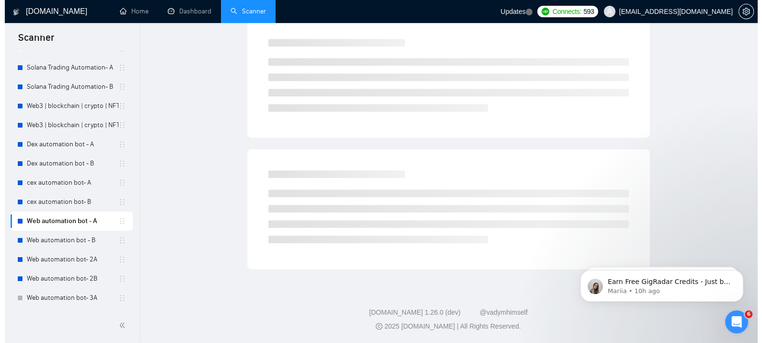
scroll to position [7, 0]
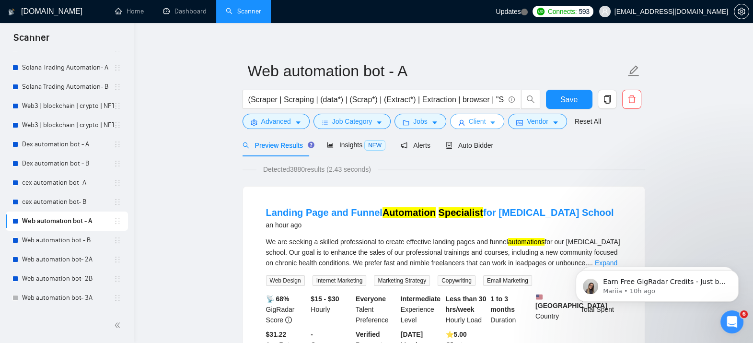
click at [488, 126] on button "Client" at bounding box center [477, 121] width 55 height 15
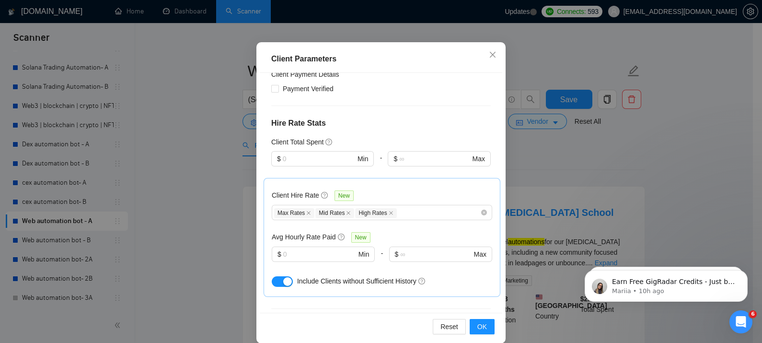
scroll to position [67, 0]
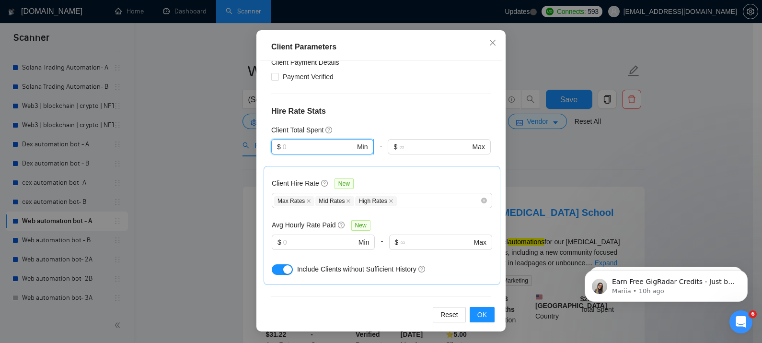
click at [325, 141] on input "text" at bounding box center [319, 146] width 72 height 11
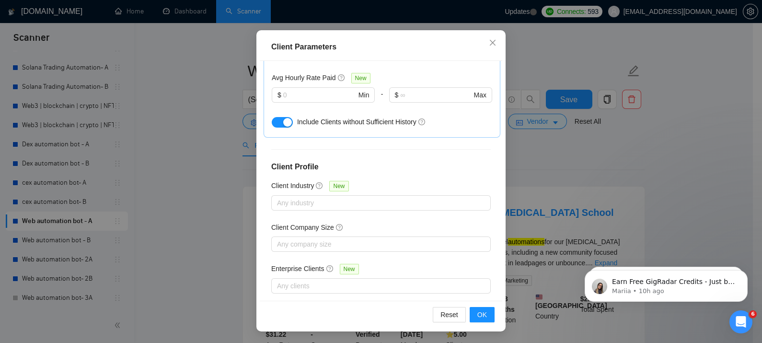
type input "2000"
click at [216, 281] on div "Client Parameters Client Location Include Client Countries Select Exclude Clien…" at bounding box center [381, 171] width 762 height 343
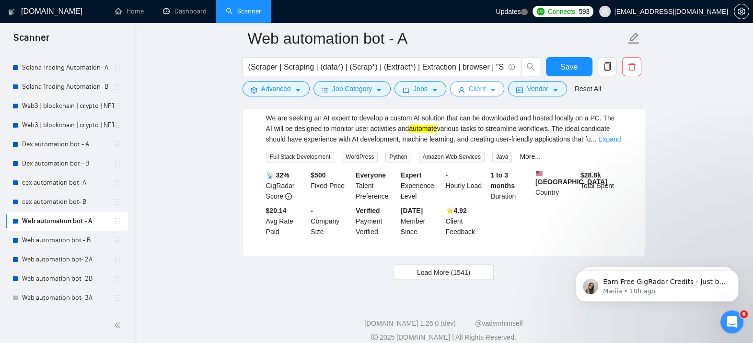
scroll to position [2035, 0]
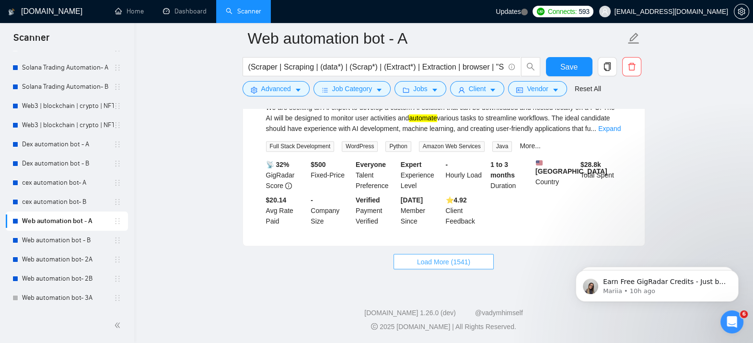
click at [446, 266] on span "Load More (1541)" at bounding box center [443, 261] width 53 height 11
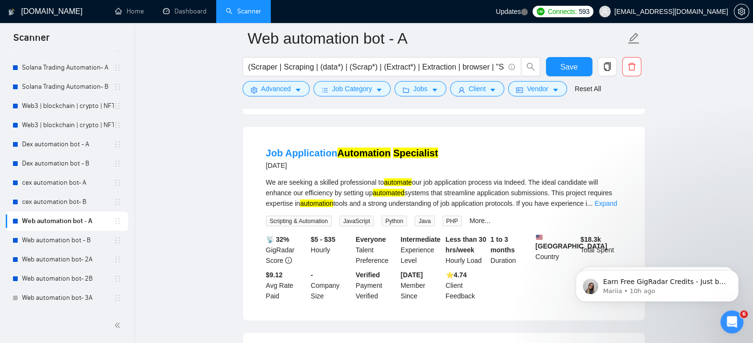
scroll to position [2598, 0]
click at [606, 206] on link "Expand" at bounding box center [605, 202] width 23 height 8
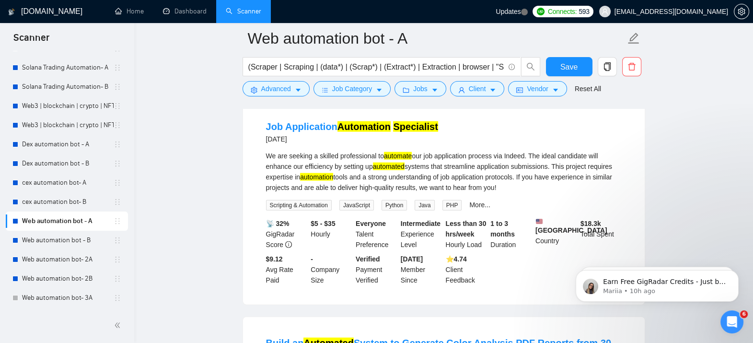
scroll to position [2630, 0]
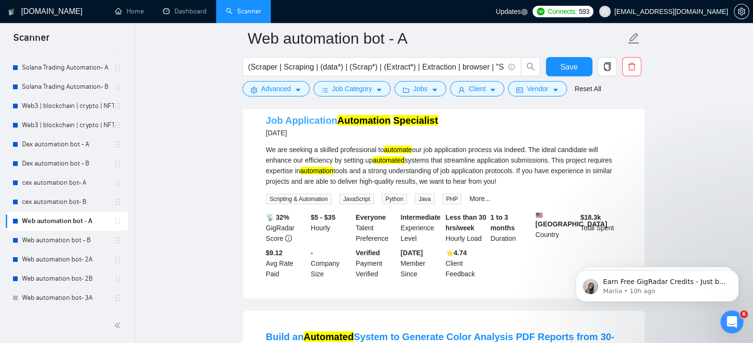
click at [381, 126] on mark "Automation" at bounding box center [363, 120] width 53 height 11
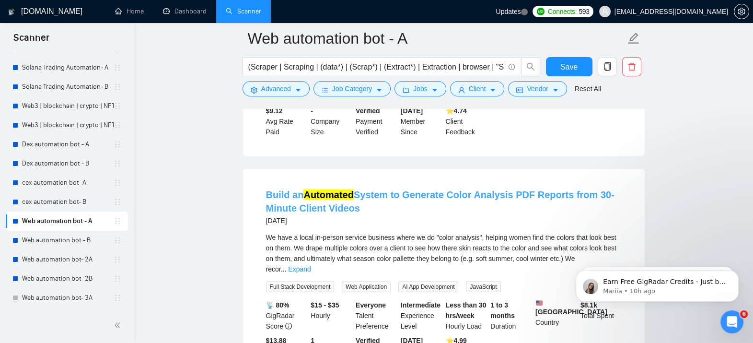
scroll to position [2778, 0]
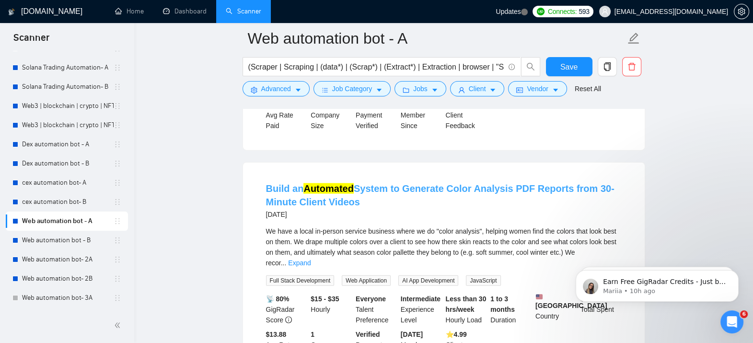
click at [328, 207] on link "Build an Automated System to Generate Color Analysis PDF Reports from 30-Minute…" at bounding box center [440, 195] width 348 height 24
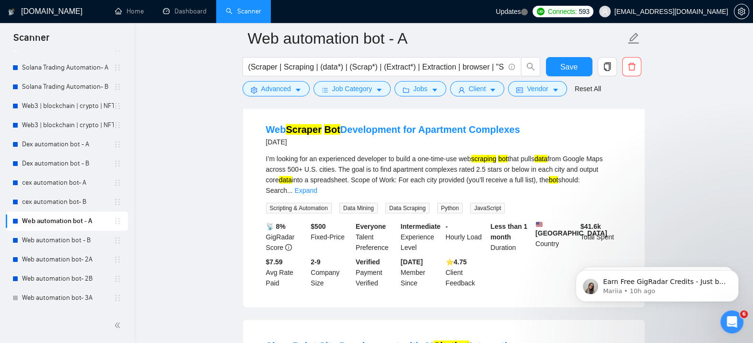
scroll to position [3269, 0]
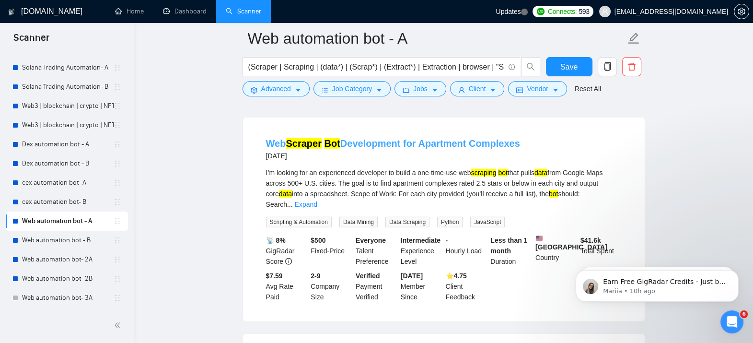
click at [438, 149] on link "Web Scraper Bot Development for Apartment Complexes" at bounding box center [393, 143] width 254 height 11
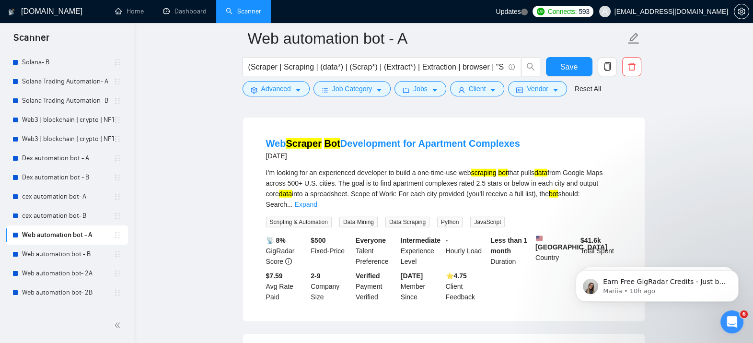
scroll to position [95, 0]
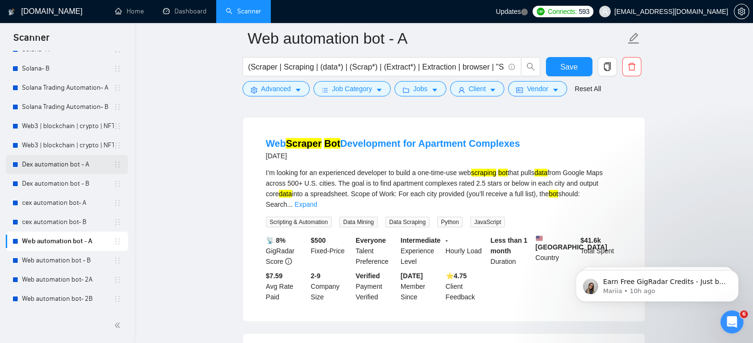
click at [75, 158] on link "Dex automation bot - A" at bounding box center [68, 164] width 92 height 19
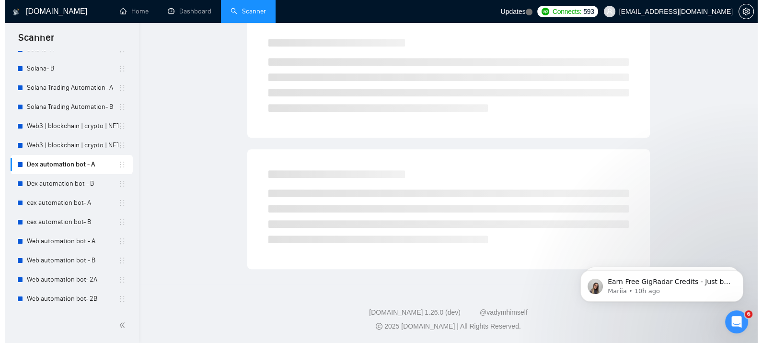
scroll to position [7, 0]
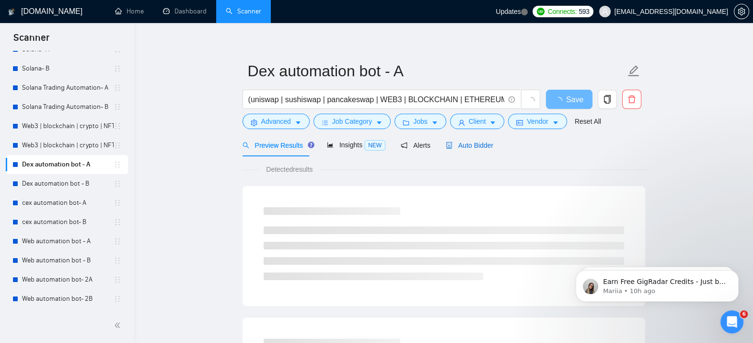
click at [455, 147] on span "Auto Bidder" at bounding box center [469, 145] width 47 height 8
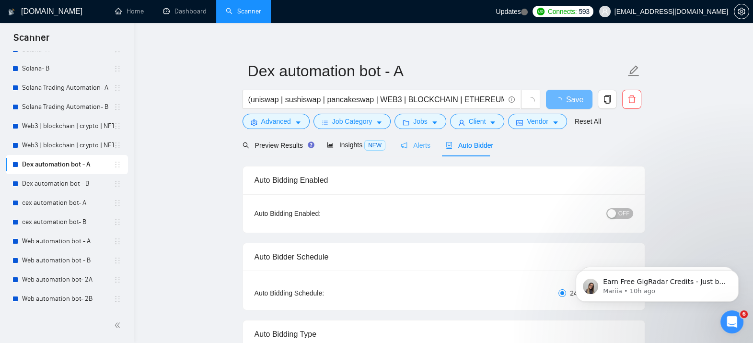
checkbox input "true"
click at [401, 151] on div "Alerts" at bounding box center [416, 145] width 30 height 23
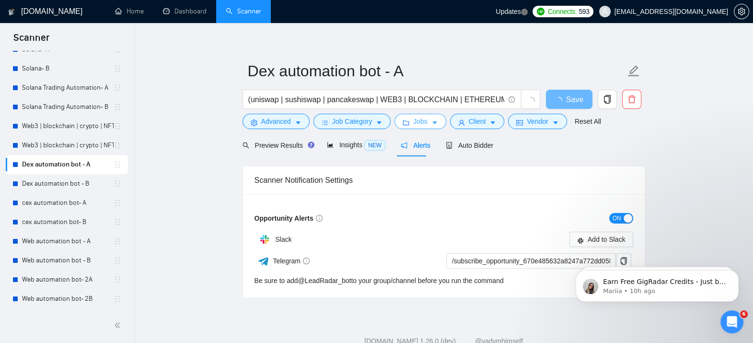
click at [434, 122] on icon "caret-down" at bounding box center [434, 122] width 7 height 7
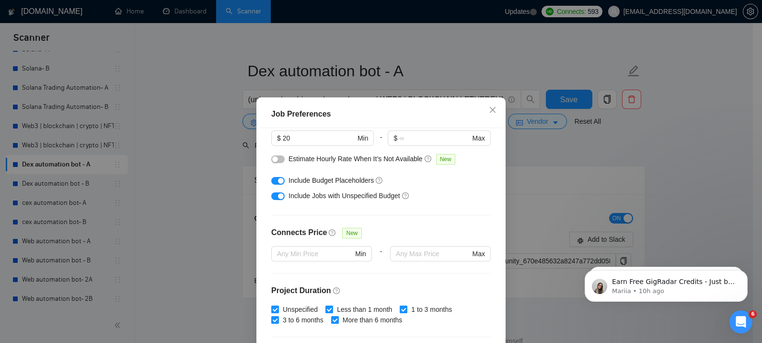
scroll to position [175, 0]
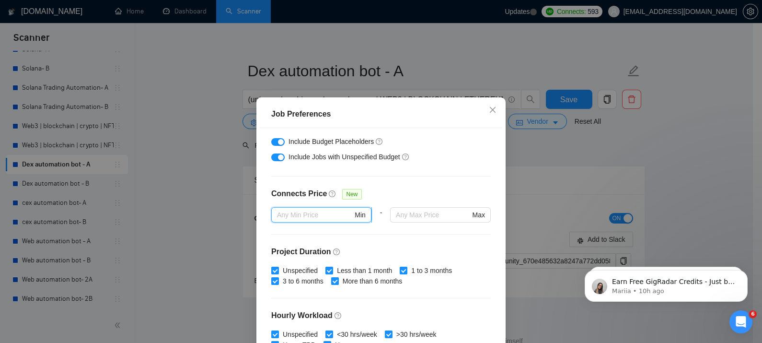
click at [306, 213] on input "text" at bounding box center [315, 214] width 76 height 11
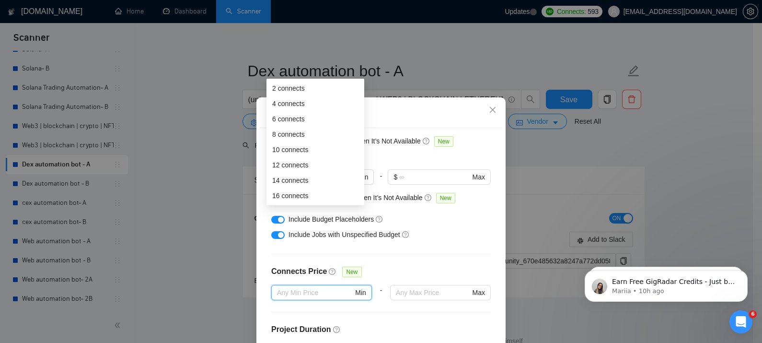
scroll to position [95, 0]
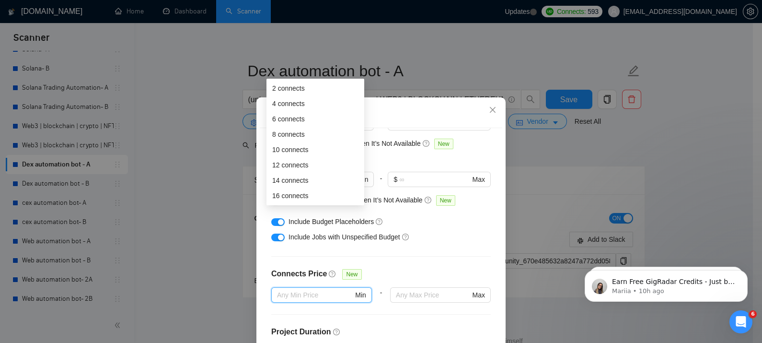
click at [439, 244] on div "Include Jobs with Unspecified Budget" at bounding box center [381, 236] width 220 height 15
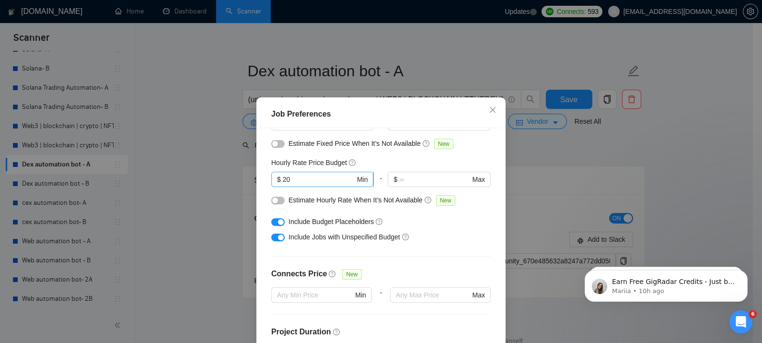
click at [307, 178] on input "20" at bounding box center [319, 179] width 72 height 11
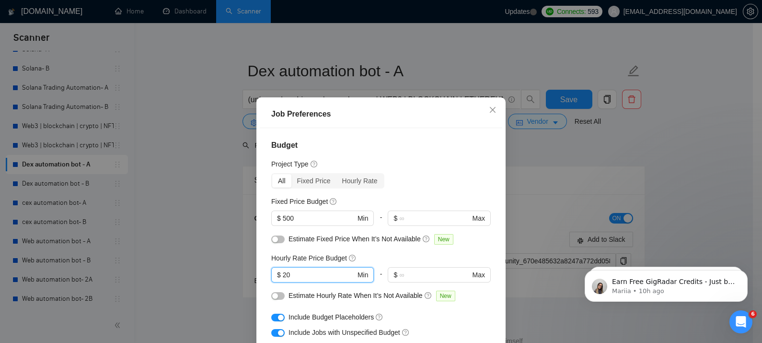
scroll to position [0, 0]
click at [536, 174] on div "Job Preferences Budget Project Type All Fixed Price Hourly Rate Fixed Price Bud…" at bounding box center [381, 171] width 762 height 343
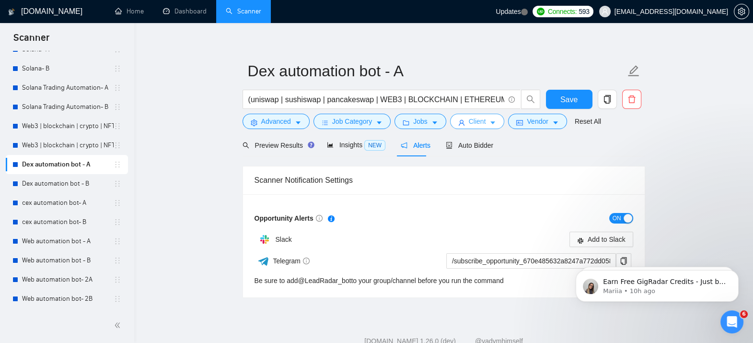
click at [478, 118] on span "Client" at bounding box center [477, 121] width 17 height 11
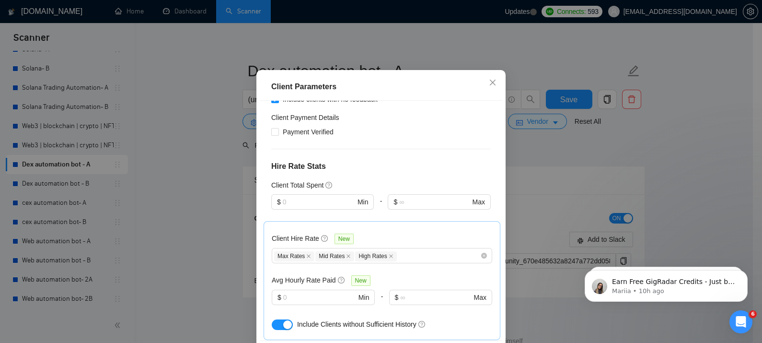
scroll to position [198, 0]
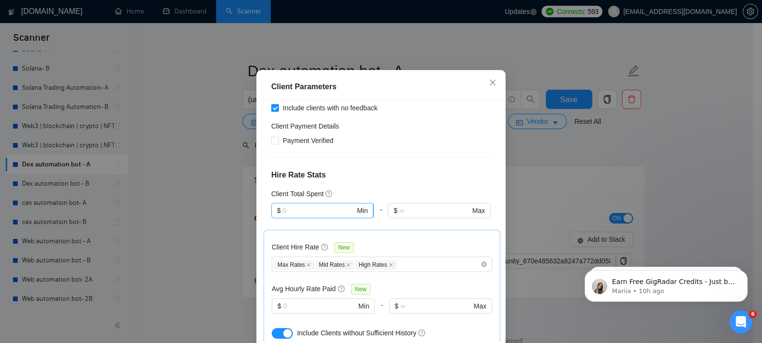
click at [316, 218] on span "$ Min" at bounding box center [322, 210] width 102 height 15
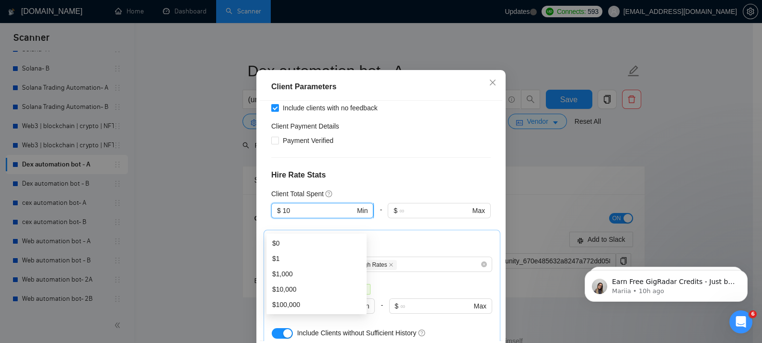
type input "1"
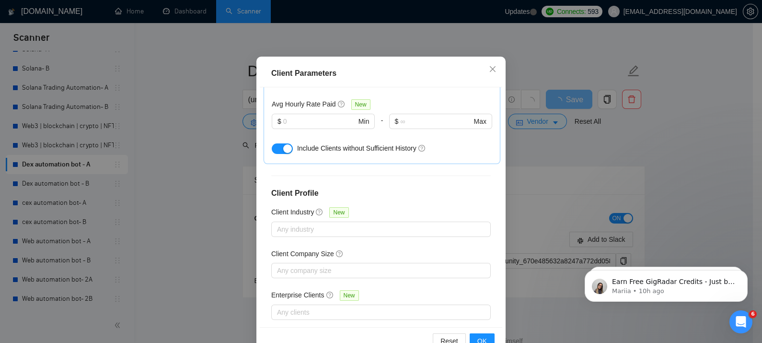
scroll to position [67, 0]
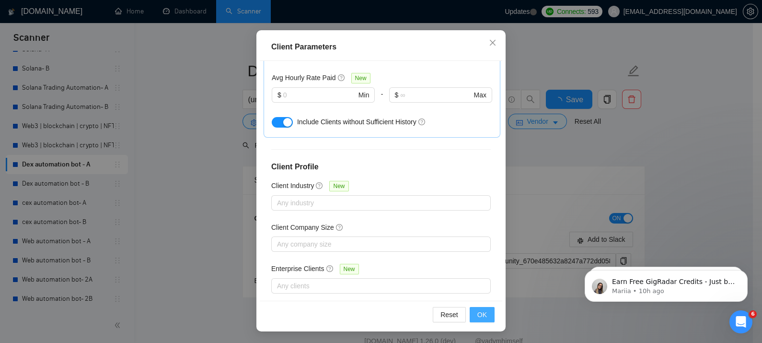
type input "2000"
click at [478, 320] on button "OK" at bounding box center [482, 314] width 25 height 15
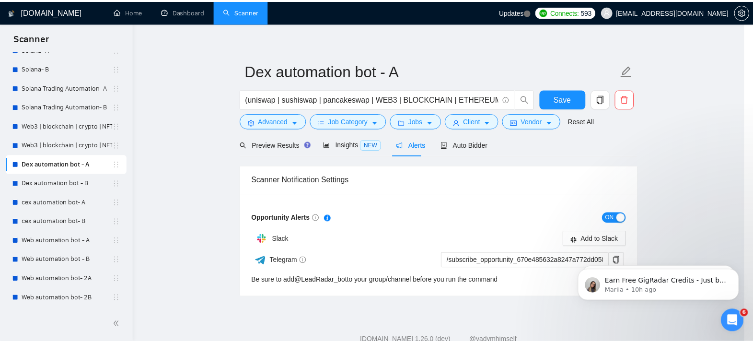
scroll to position [27, 0]
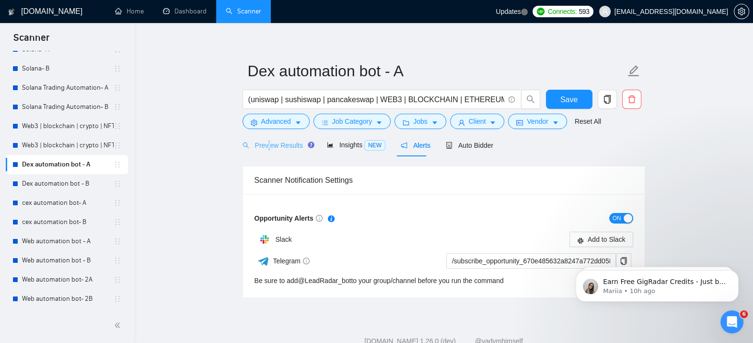
click at [268, 138] on div "Preview Results" at bounding box center [277, 145] width 69 height 23
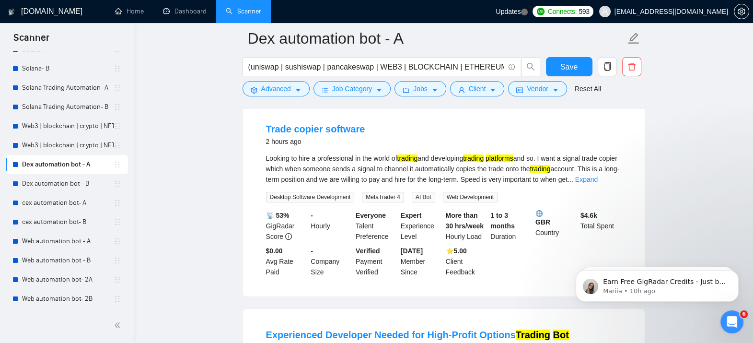
scroll to position [83, 0]
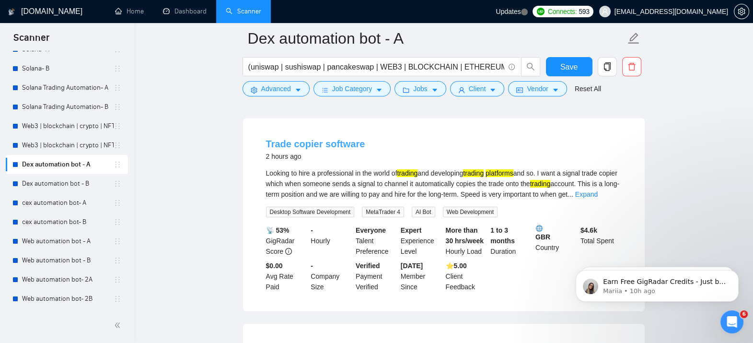
click at [332, 146] on link "Trade copier software" at bounding box center [315, 144] width 99 height 11
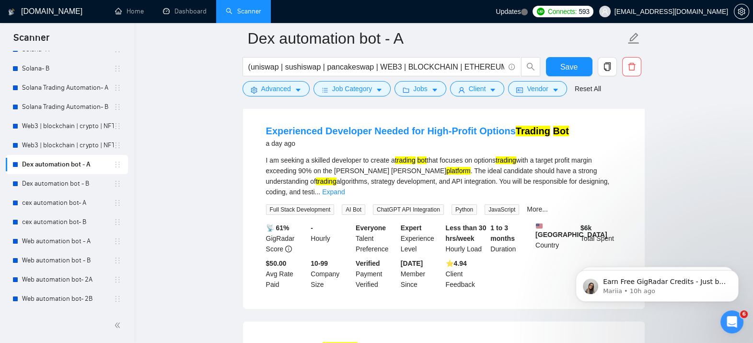
scroll to position [290, 0]
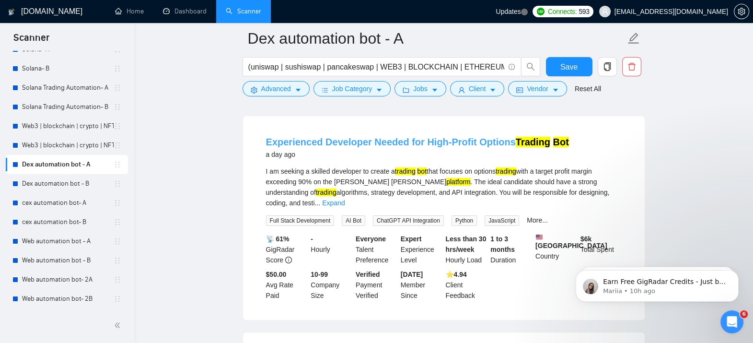
click at [441, 142] on link "Experienced Developer Needed for High-Profit Options Trading Bot" at bounding box center [417, 142] width 303 height 11
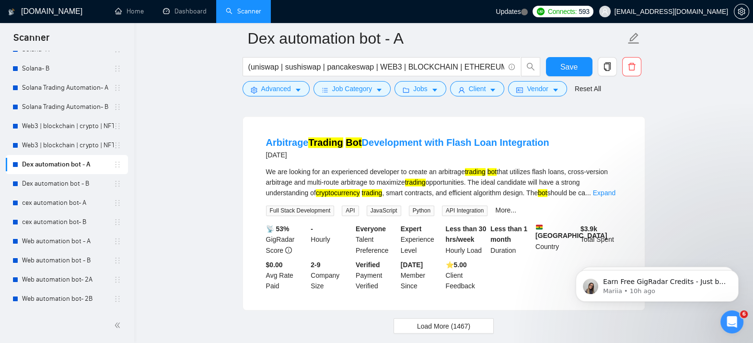
scroll to position [2012, 0]
click at [461, 137] on link "Arbitrage Trading Bot Development with Flash Loan Integration" at bounding box center [407, 142] width 283 height 11
click at [435, 320] on span "Load More (1467)" at bounding box center [443, 325] width 53 height 11
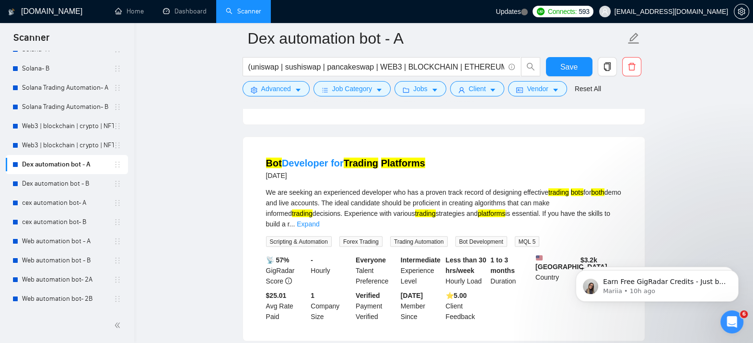
scroll to position [2424, 0]
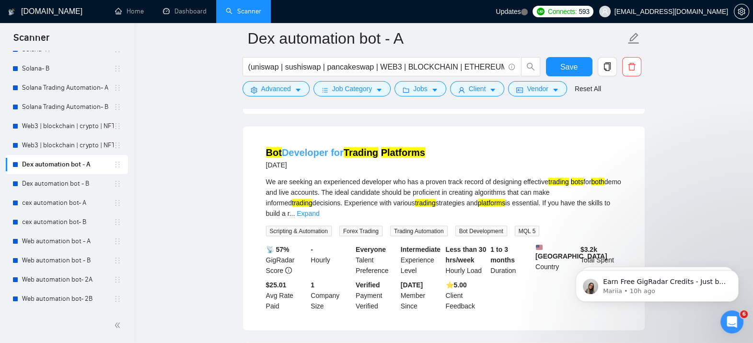
click at [392, 147] on mark "Platforms" at bounding box center [403, 152] width 44 height 11
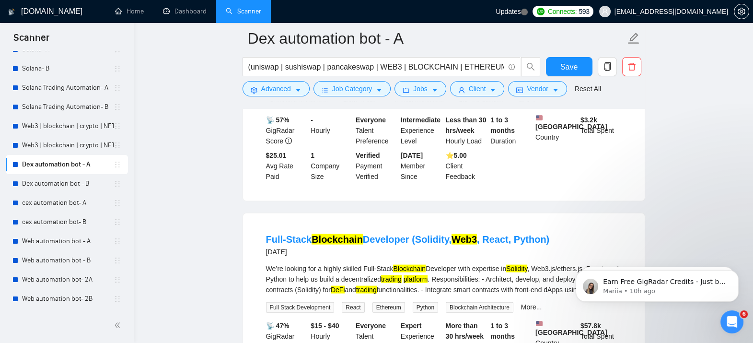
scroll to position [2567, 0]
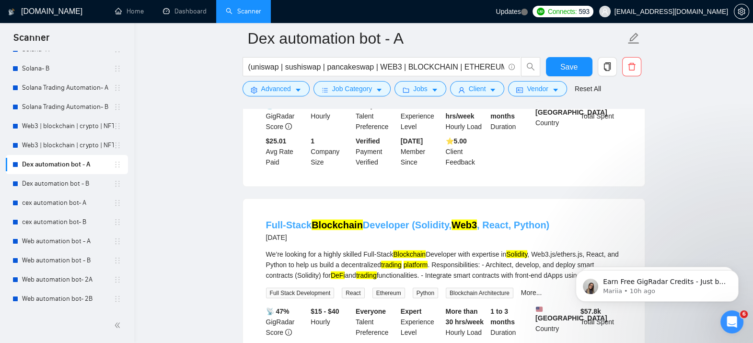
click at [468, 220] on mark "Web3" at bounding box center [464, 225] width 25 height 11
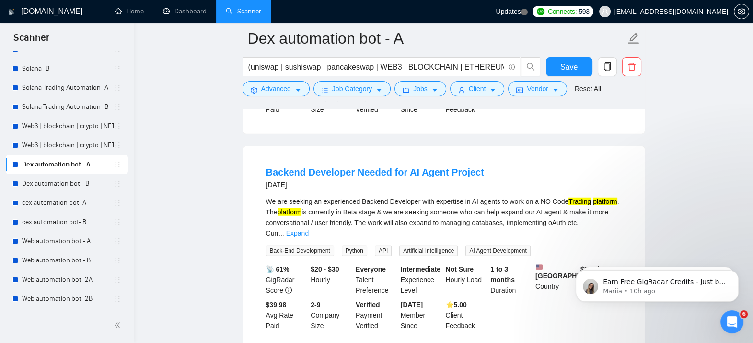
scroll to position [3242, 0]
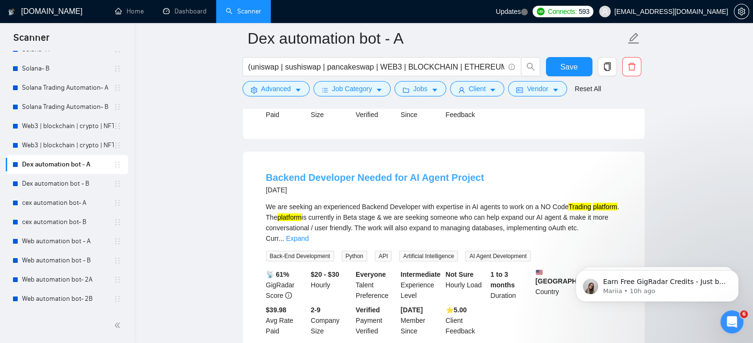
click at [388, 172] on link "Backend Developer Needed for AI Agent Project" at bounding box center [375, 177] width 218 height 11
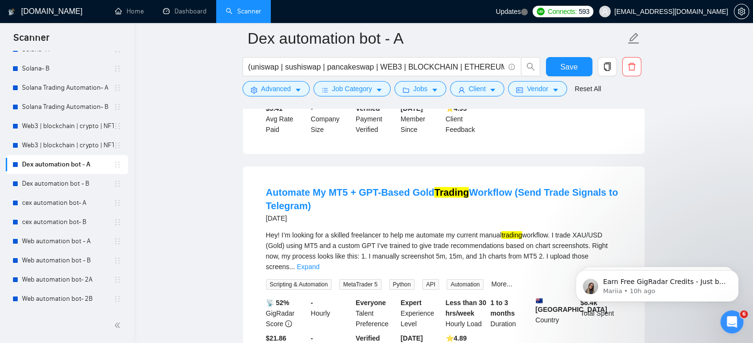
scroll to position [3862, 0]
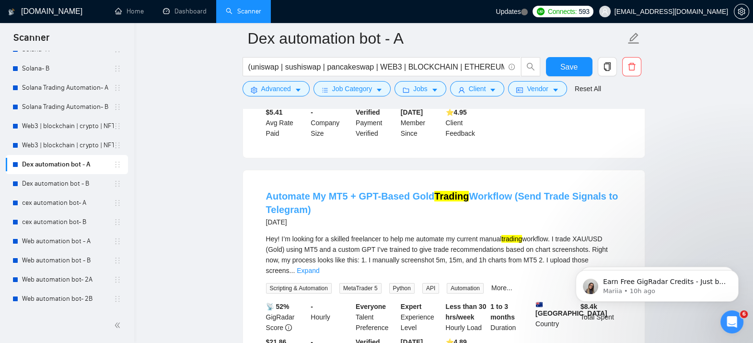
click at [499, 191] on link "Automate My MT5 + GPT-Based Gold Trading Workflow (Send Trade Signals to Telegr…" at bounding box center [442, 203] width 352 height 24
click at [72, 206] on link "cex automation bot- A" at bounding box center [68, 202] width 92 height 19
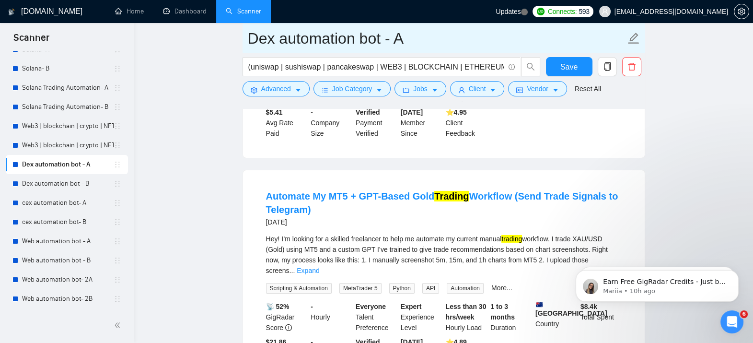
scroll to position [7, 0]
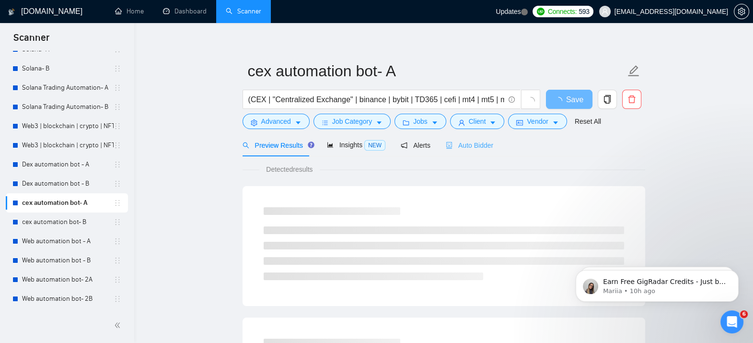
click at [458, 152] on div "Auto Bidder" at bounding box center [469, 145] width 47 height 23
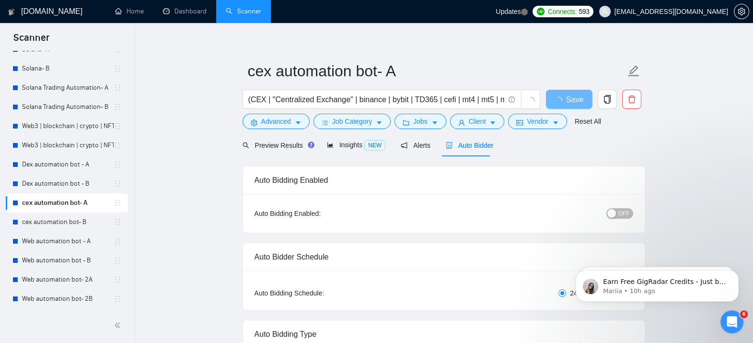
checkbox input "true"
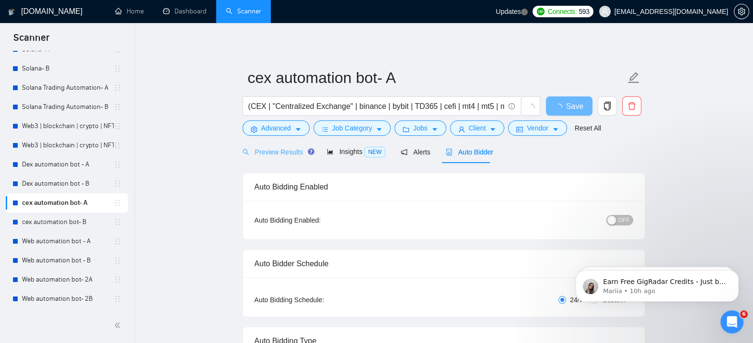
click at [274, 160] on div "Preview Results" at bounding box center [277, 151] width 69 height 23
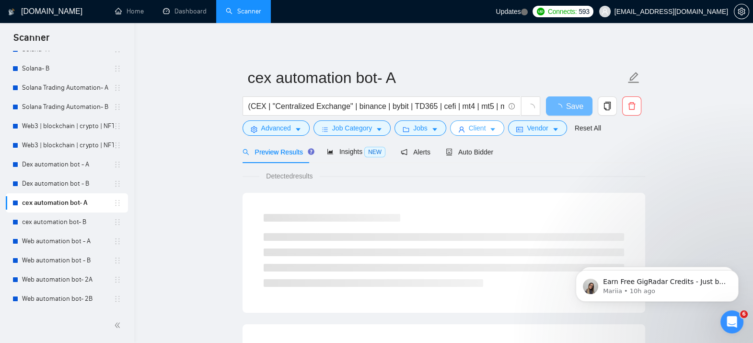
click at [458, 132] on icon "user" at bounding box center [461, 129] width 7 height 7
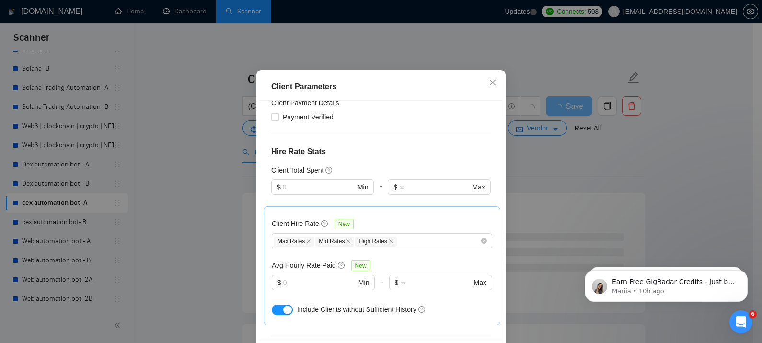
scroll to position [218, 0]
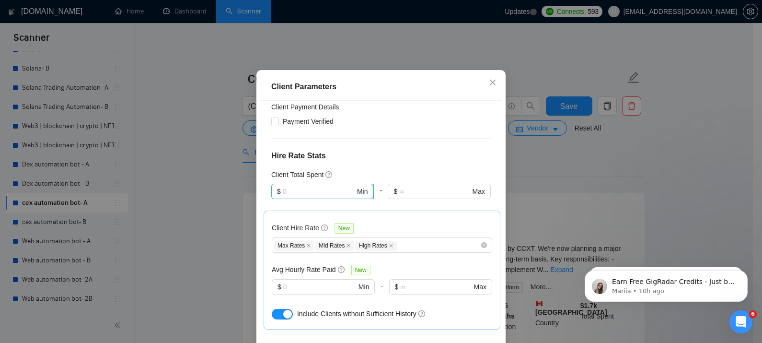
click at [304, 197] on input "text" at bounding box center [319, 191] width 72 height 11
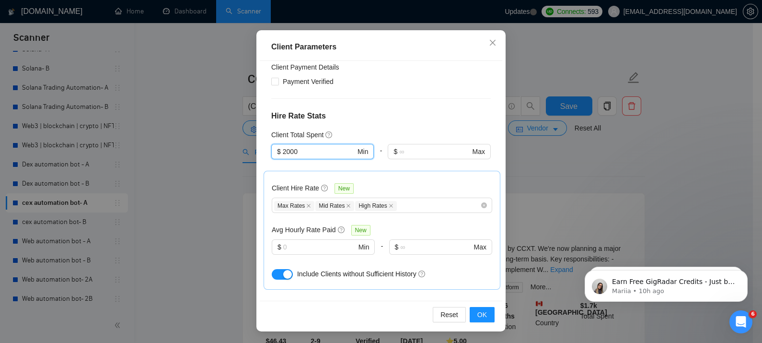
type input "2000"
click at [218, 226] on div "Client Parameters Client Location Include Client Countries Select Exclude Clien…" at bounding box center [381, 171] width 762 height 343
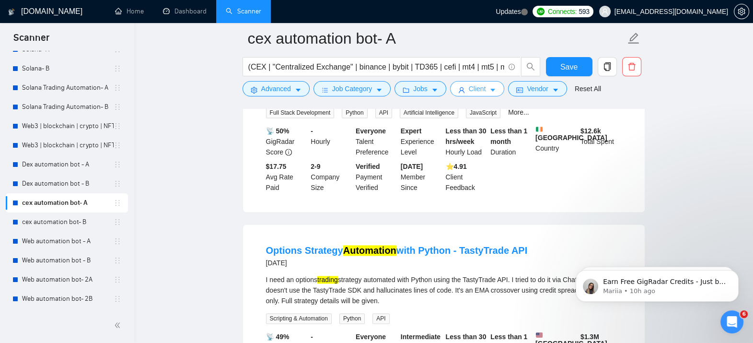
scroll to position [1742, 0]
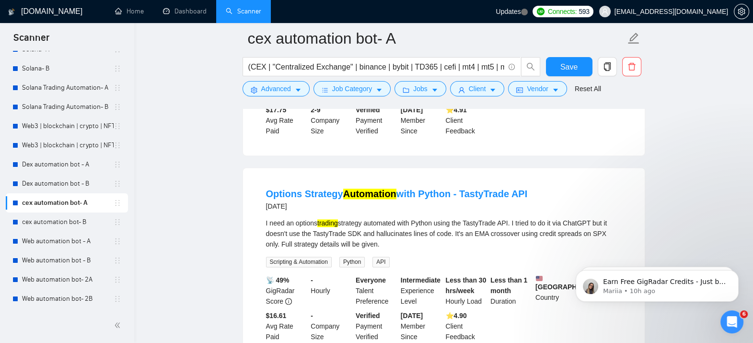
click at [412, 179] on li "Options Strategy Automation with Python - TastyTrade API [DATE] I need an optio…" at bounding box center [444, 264] width 379 height 170
click at [415, 188] on link "Options Strategy Automation with Python - TastyTrade API" at bounding box center [397, 193] width 262 height 11
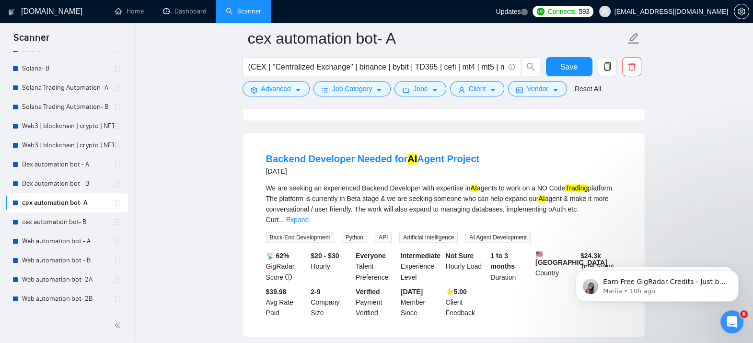
scroll to position [1992, 0]
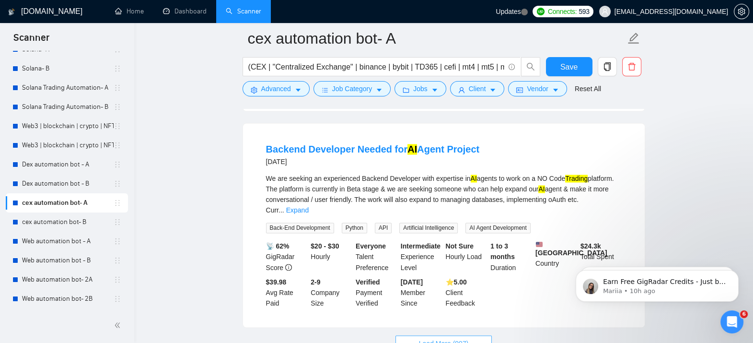
click at [444, 337] on span "Load More (907)" at bounding box center [444, 342] width 50 height 11
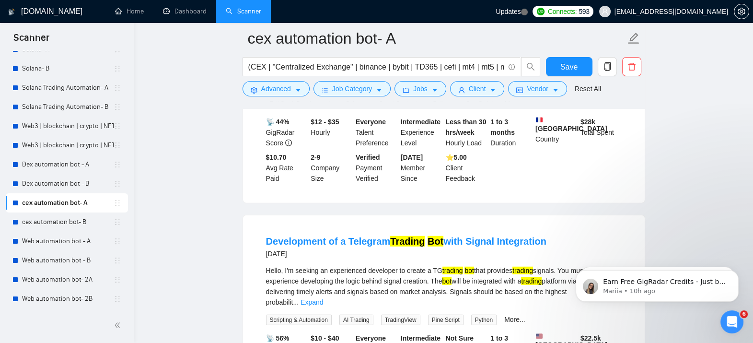
scroll to position [3194, 0]
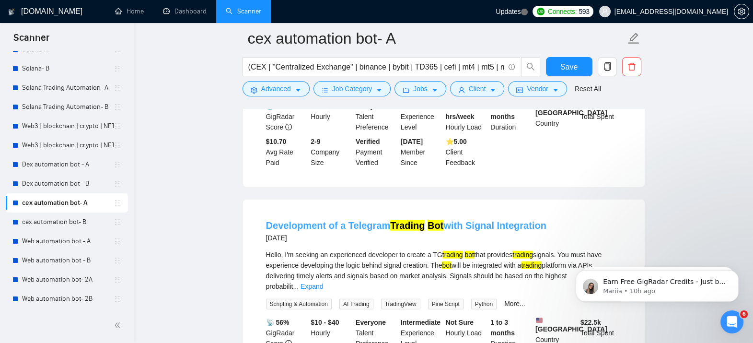
click at [497, 220] on link "Development of a Telegram Trading Bot with Signal Integration" at bounding box center [406, 225] width 280 height 11
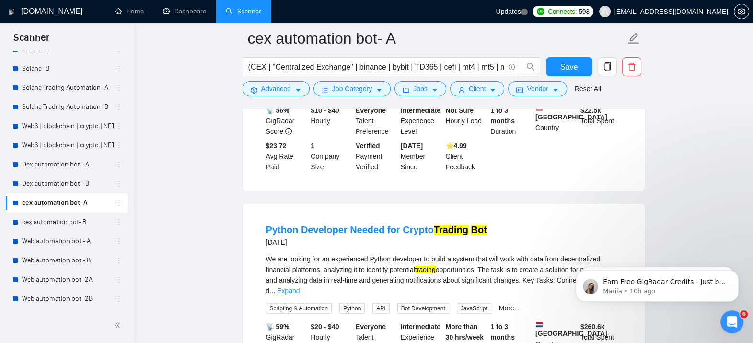
scroll to position [3414, 0]
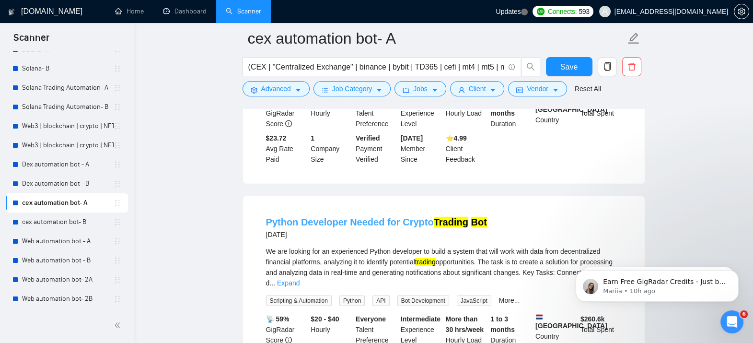
click at [403, 217] on link "Python Developer Needed for Crypto Trading Bot" at bounding box center [376, 222] width 221 height 11
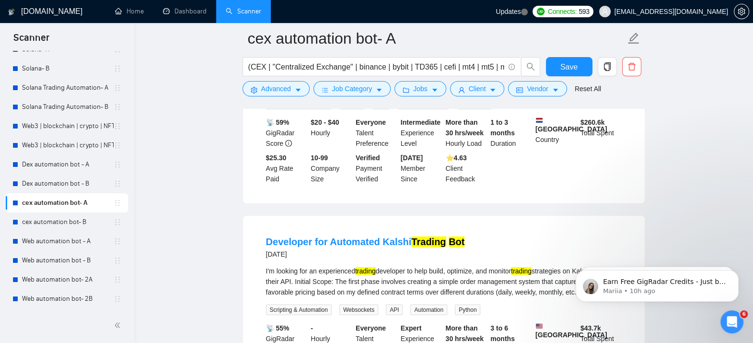
scroll to position [3614, 0]
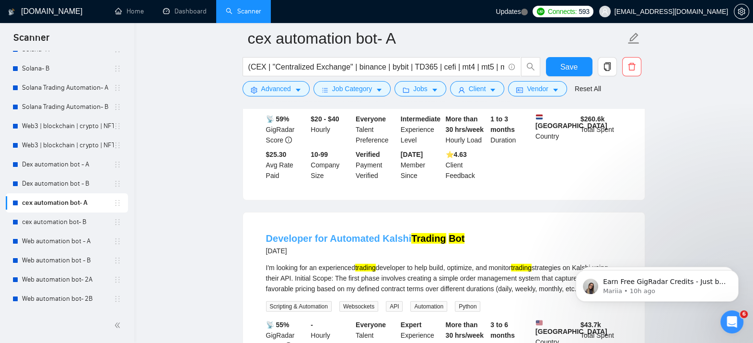
click at [372, 233] on link "Developer for Automated Kalshi Trading Bot" at bounding box center [365, 238] width 199 height 11
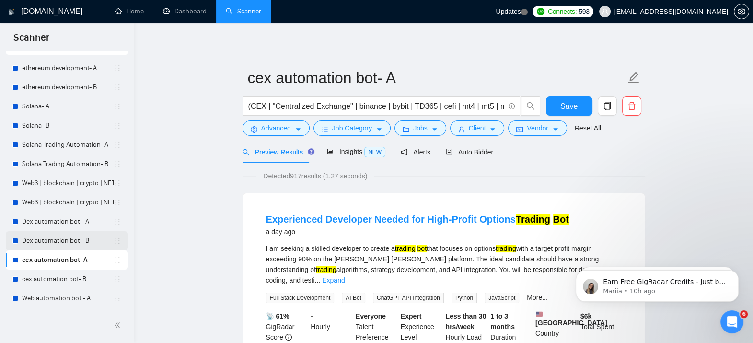
scroll to position [0, 0]
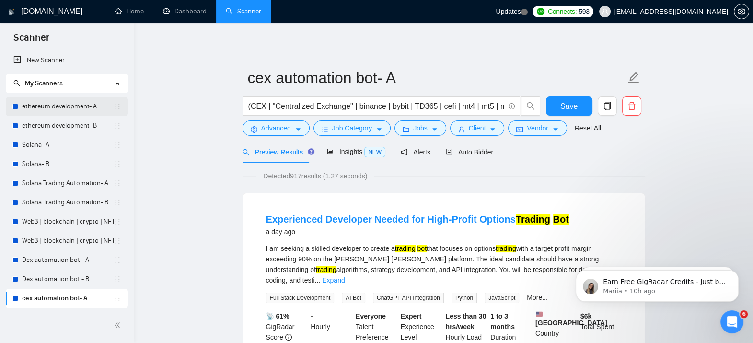
click at [65, 106] on link "ethereum development- A" at bounding box center [68, 106] width 92 height 19
